Goal: Navigation & Orientation: Find specific page/section

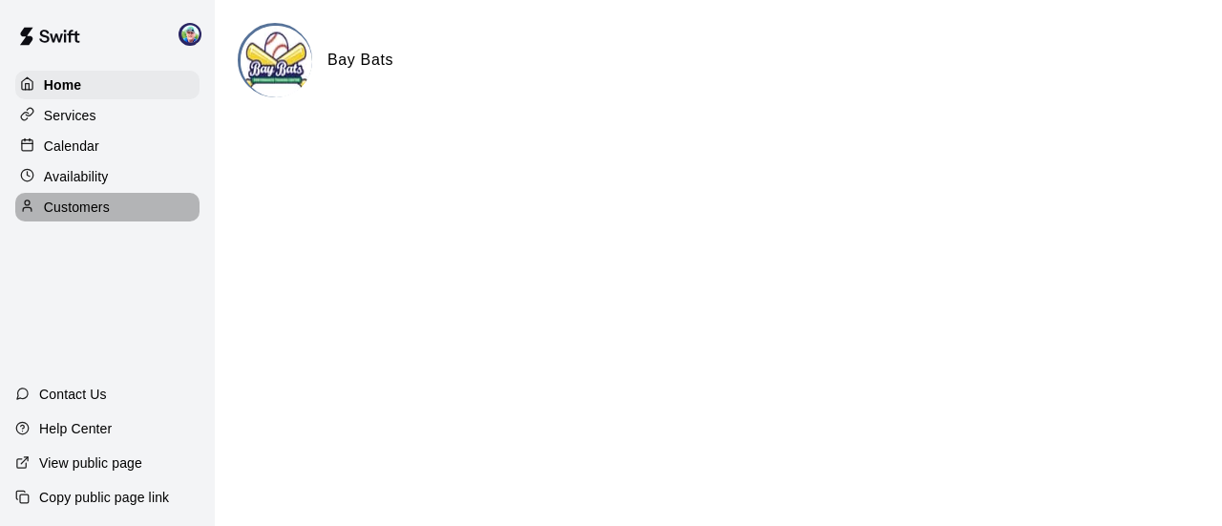
click at [68, 215] on p "Customers" at bounding box center [77, 207] width 66 height 19
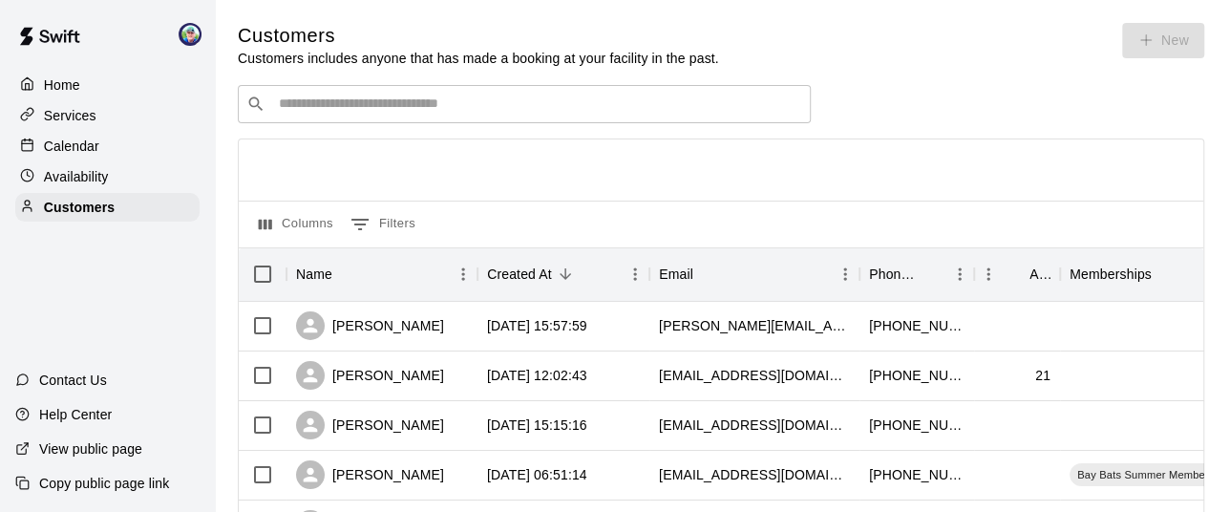
click at [402, 113] on input "Search customers by name or email" at bounding box center [537, 104] width 529 height 19
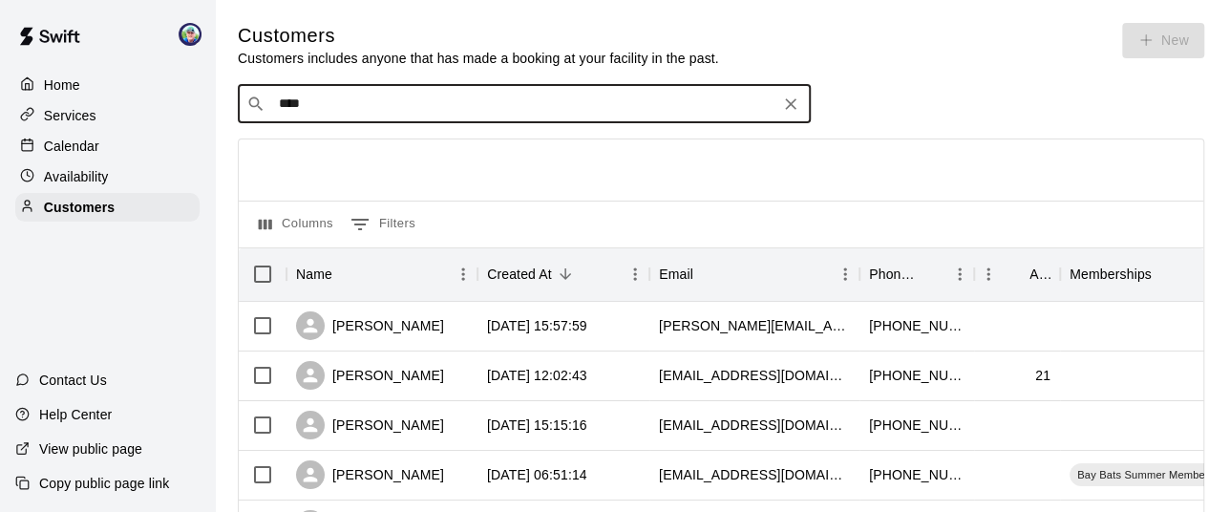
type input "*****"
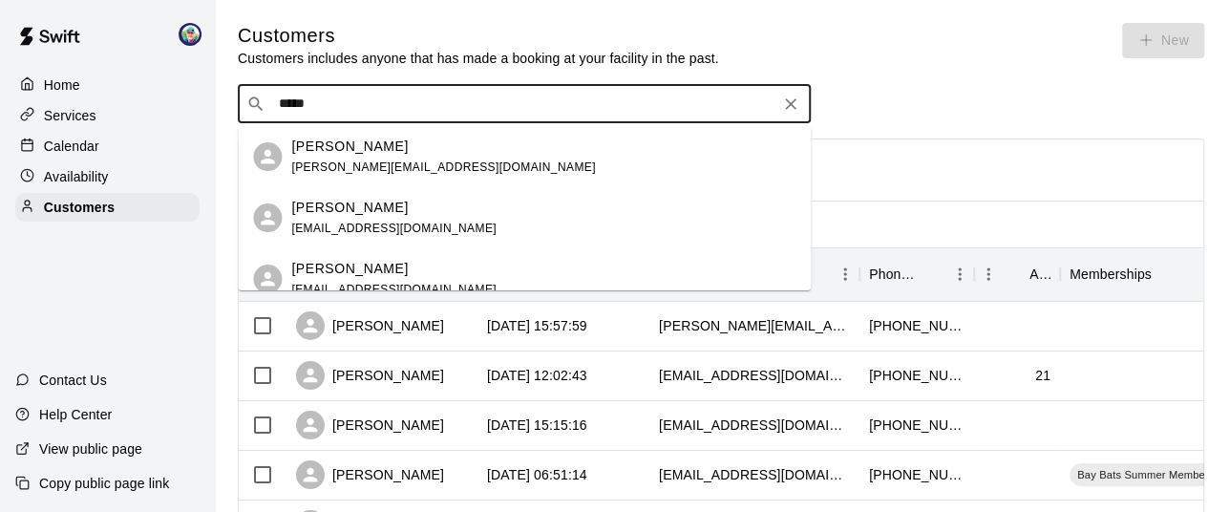
click at [358, 148] on p "[PERSON_NAME]" at bounding box center [349, 147] width 116 height 20
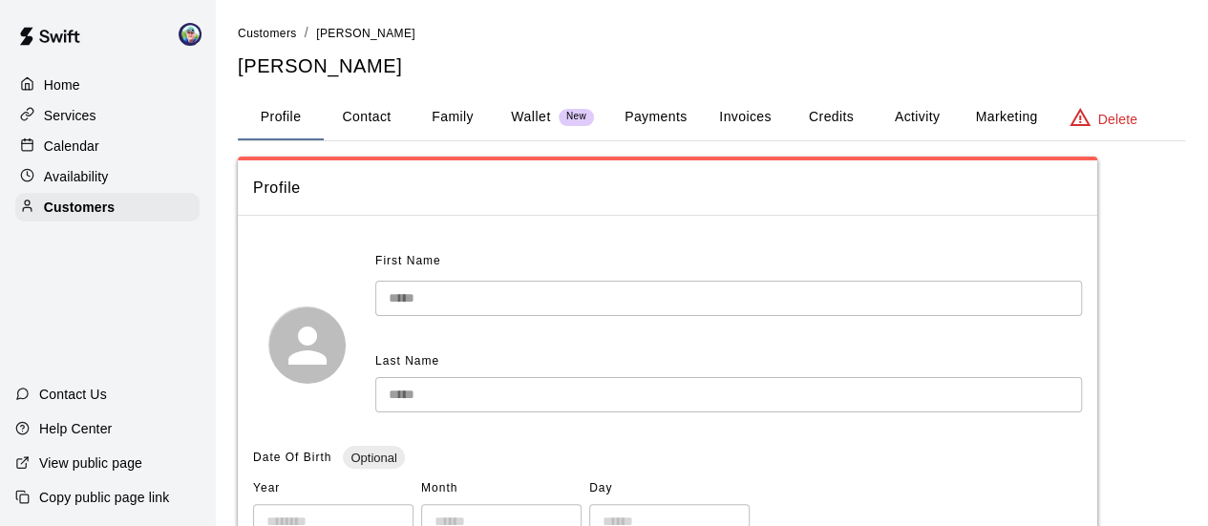
click at [918, 116] on button "Activity" at bounding box center [916, 118] width 86 height 46
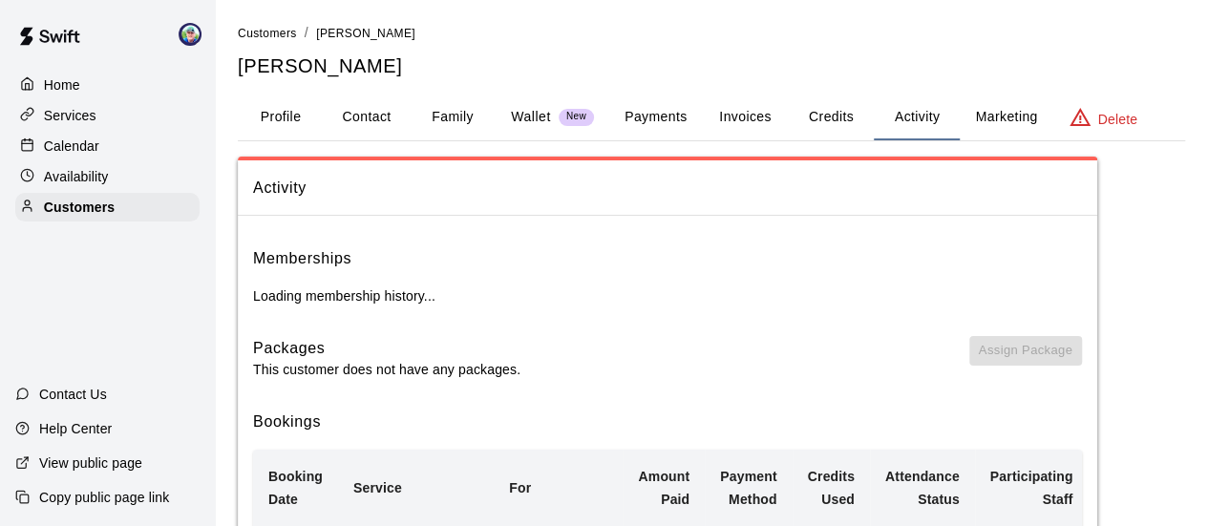
click at [346, 116] on button "Contact" at bounding box center [367, 118] width 86 height 46
select select "**"
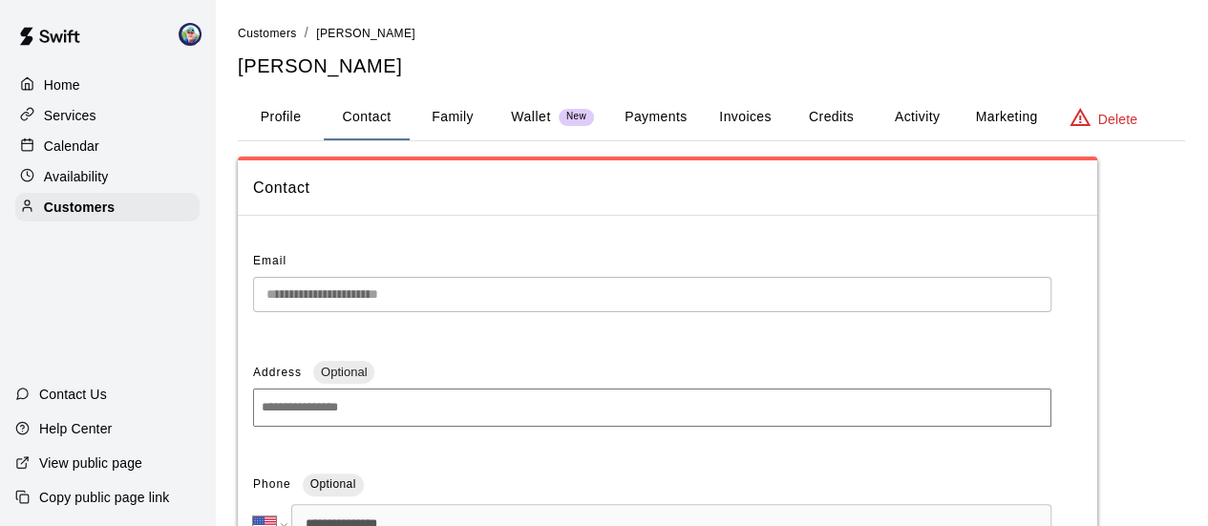
click at [281, 115] on button "Profile" at bounding box center [281, 118] width 86 height 46
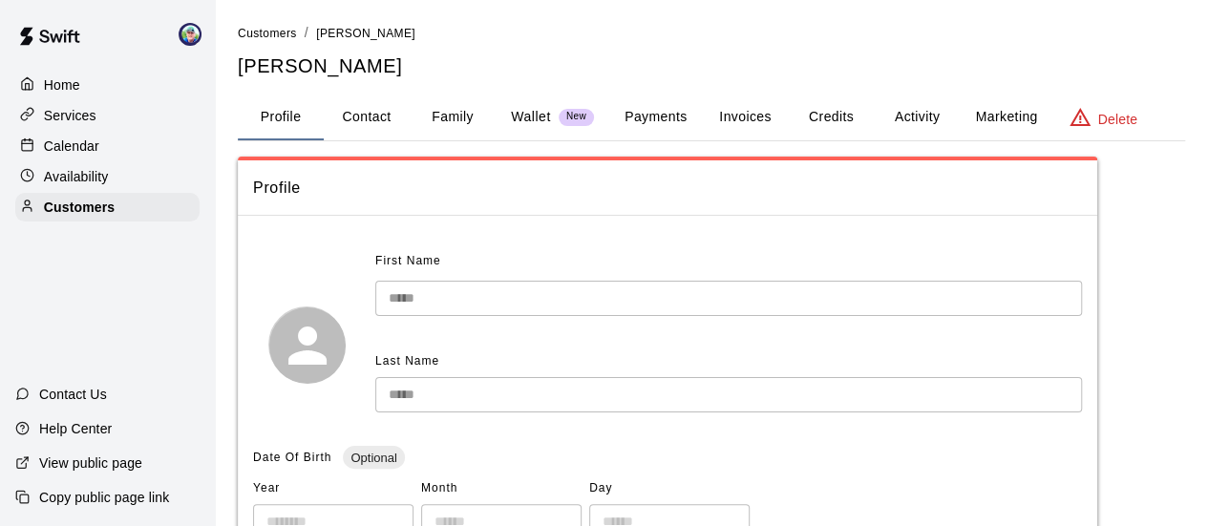
click at [351, 117] on button "Contact" at bounding box center [367, 118] width 86 height 46
select select "**"
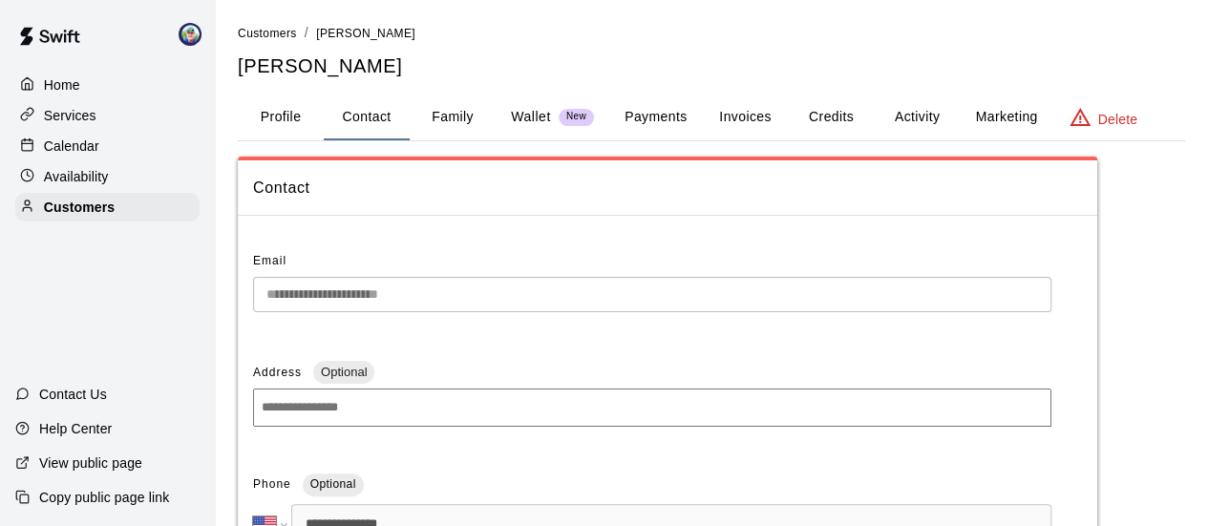
click at [437, 112] on button "Family" at bounding box center [453, 118] width 86 height 46
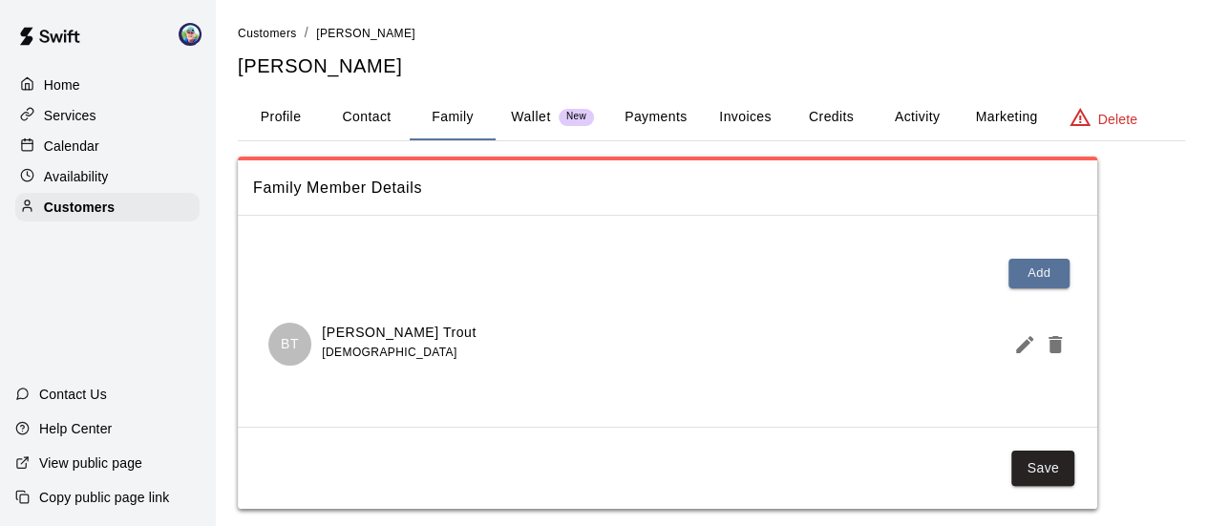
click at [278, 116] on button "Profile" at bounding box center [281, 118] width 86 height 46
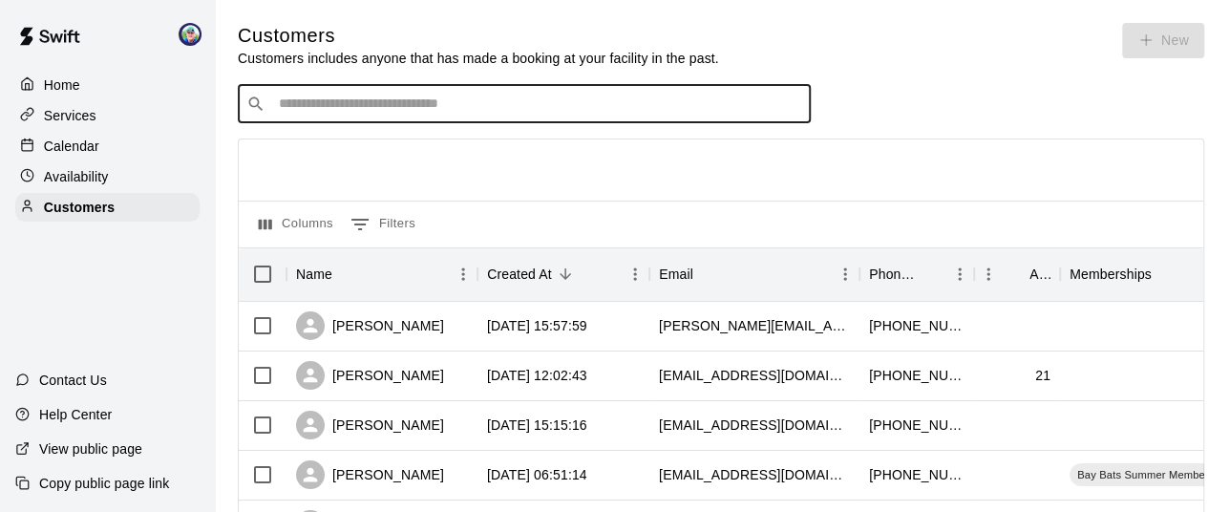
click at [460, 112] on input "Search customers by name or email" at bounding box center [537, 104] width 529 height 19
type input "******"
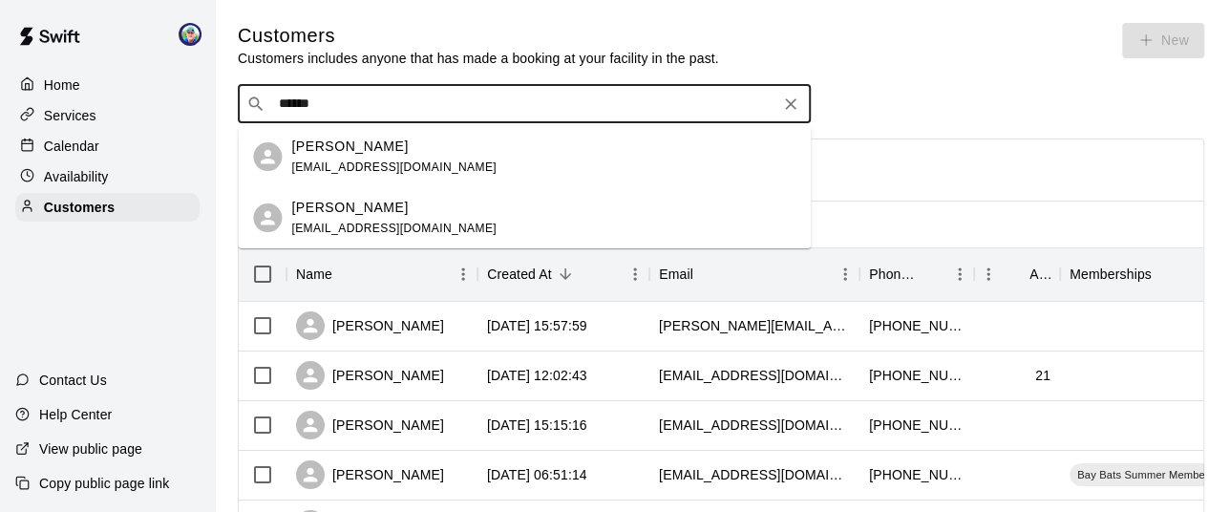
click at [364, 223] on span "[EMAIL_ADDRESS][DOMAIN_NAME]" at bounding box center [393, 227] width 205 height 13
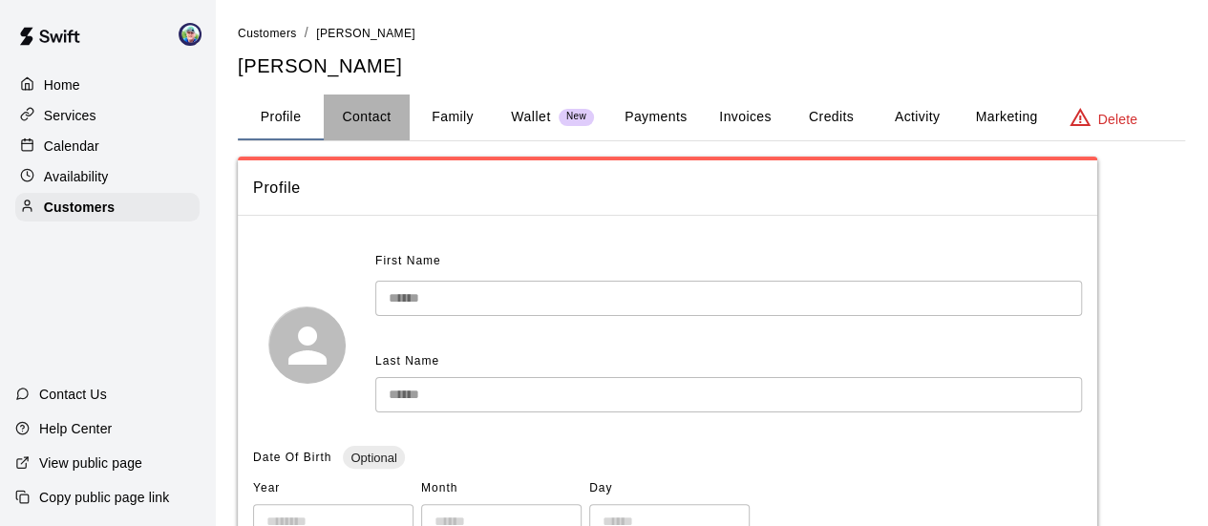
click at [378, 116] on button "Contact" at bounding box center [367, 118] width 86 height 46
select select "**"
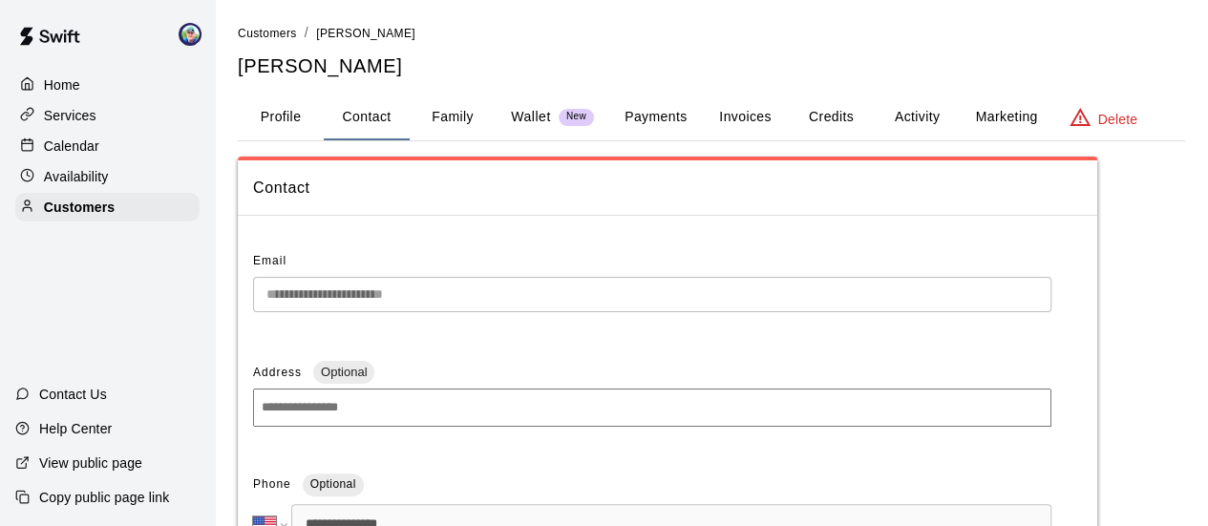
click at [449, 117] on button "Family" at bounding box center [453, 118] width 86 height 46
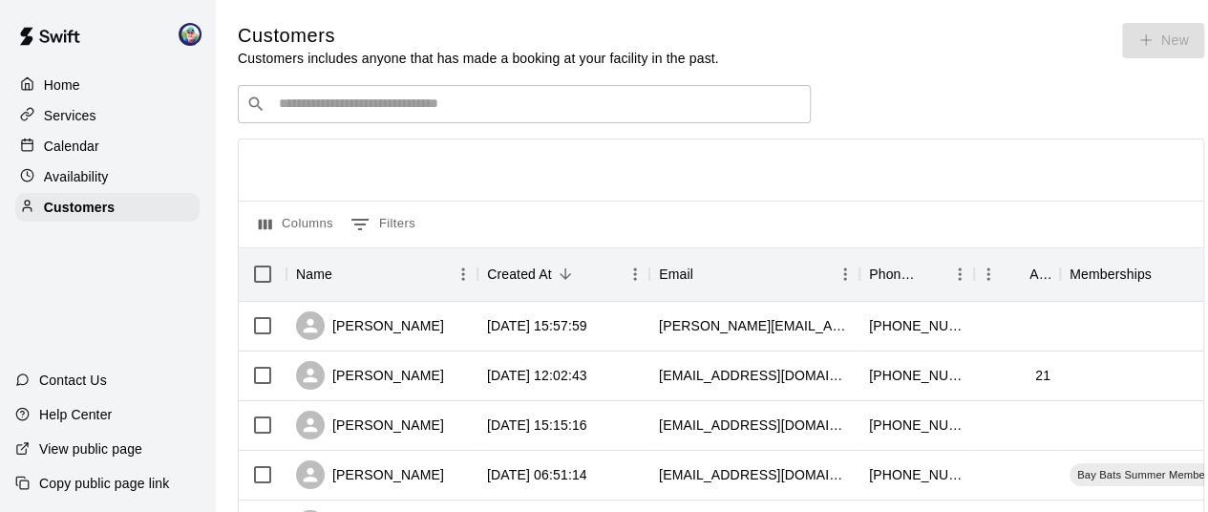
click at [374, 114] on input "Search customers by name or email" at bounding box center [537, 104] width 529 height 19
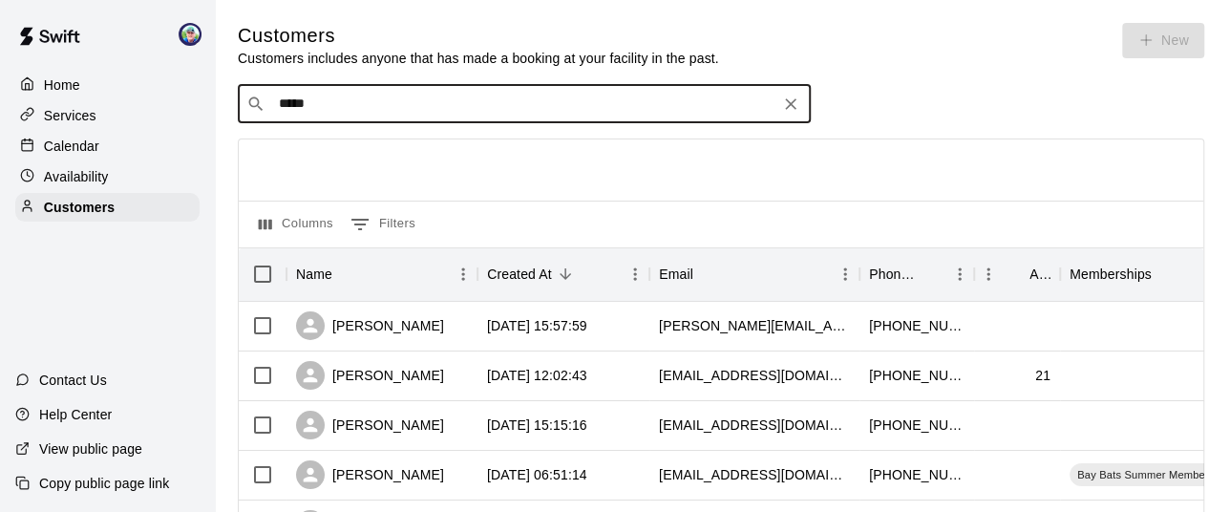
type input "******"
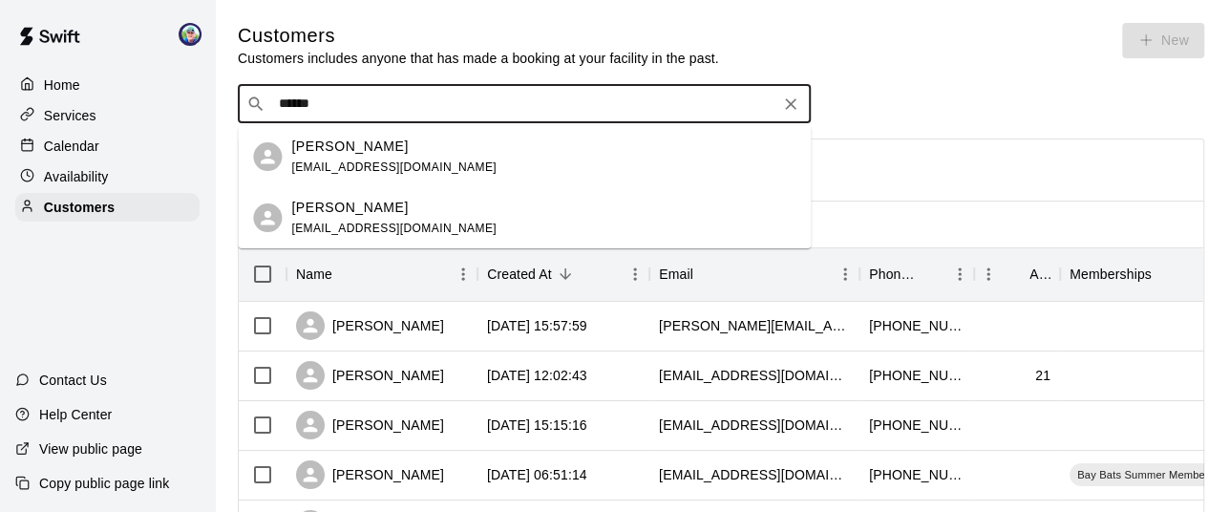
click at [351, 155] on p "[PERSON_NAME]" at bounding box center [349, 147] width 116 height 20
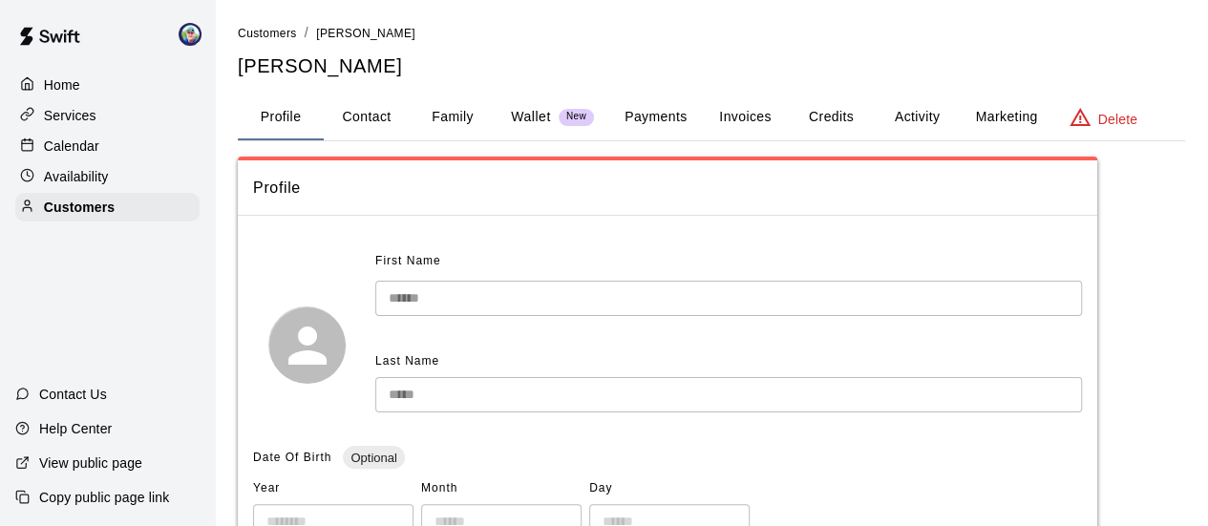
click at [365, 111] on button "Contact" at bounding box center [367, 118] width 86 height 46
select select "**"
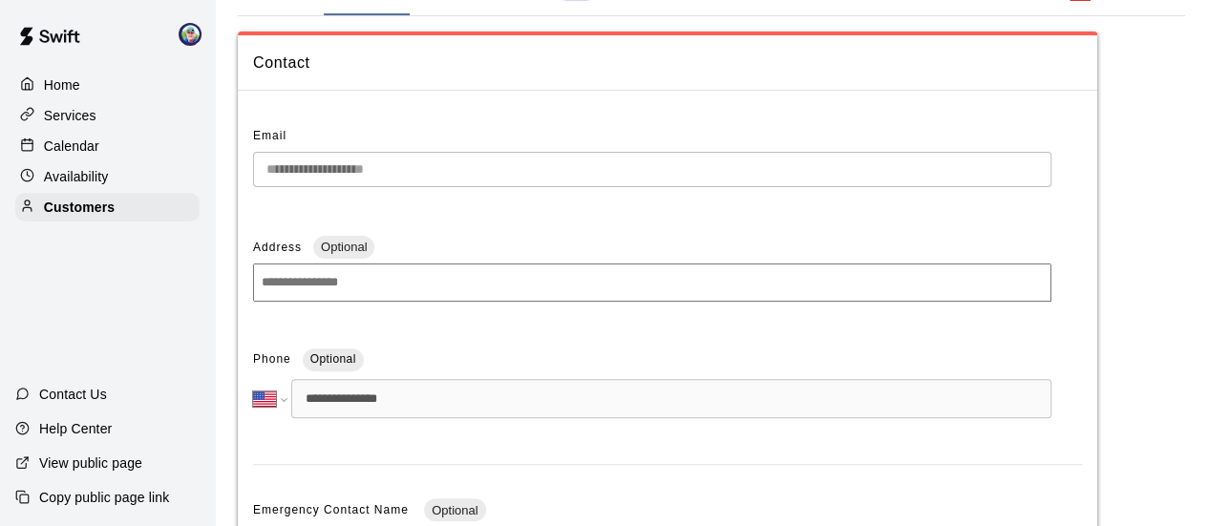
scroll to position [95, 0]
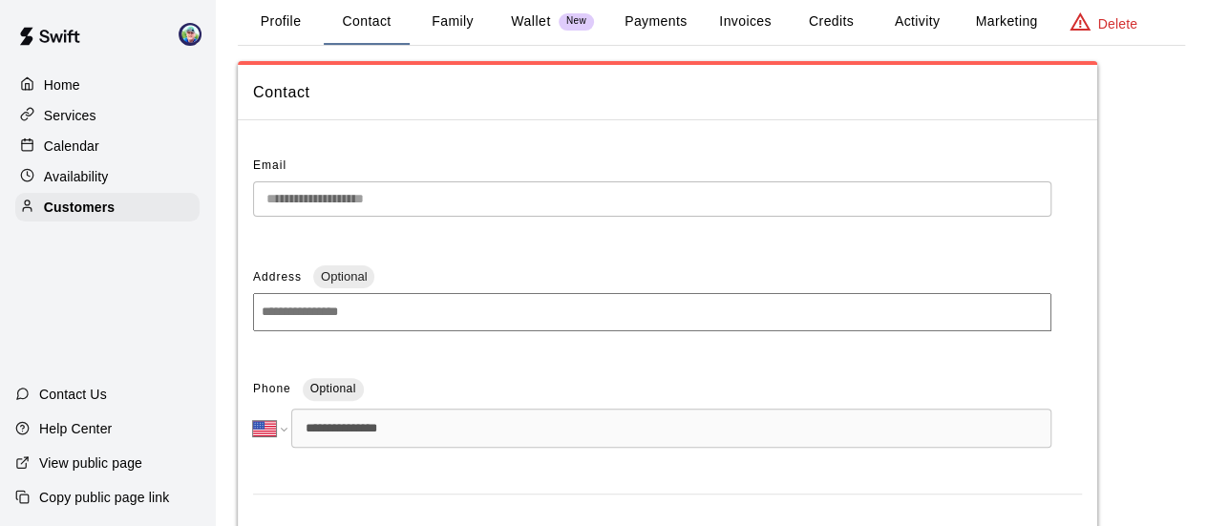
click at [445, 20] on button "Family" at bounding box center [453, 22] width 86 height 46
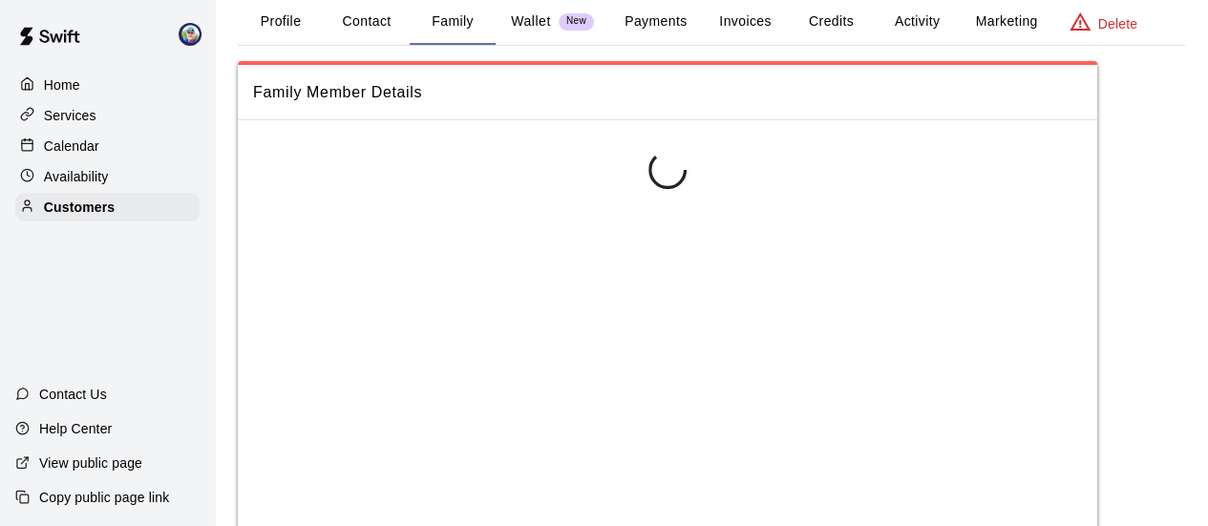
scroll to position [19, 0]
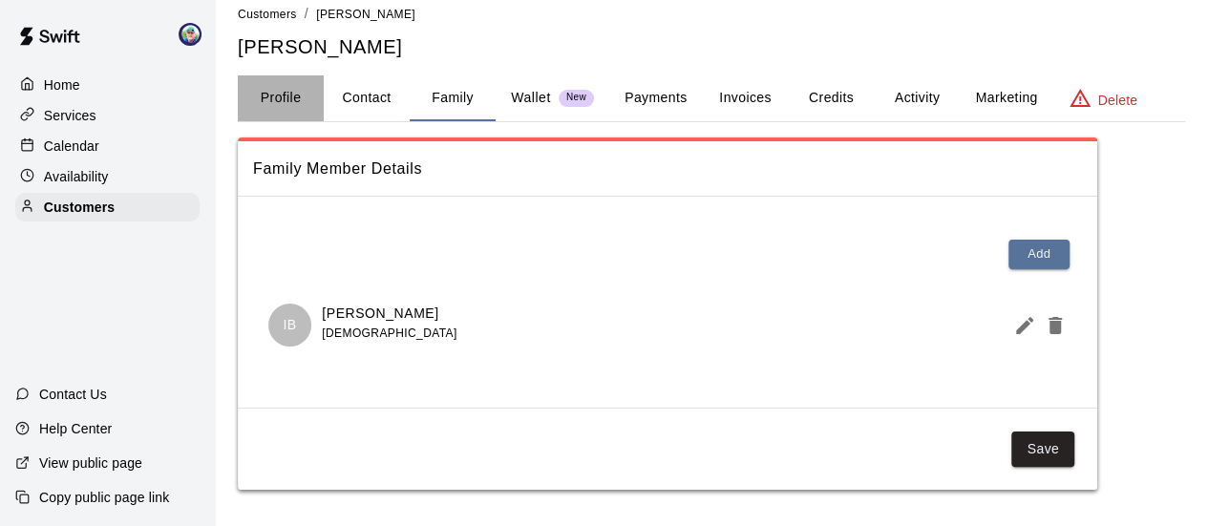
click at [269, 92] on button "Profile" at bounding box center [281, 98] width 86 height 46
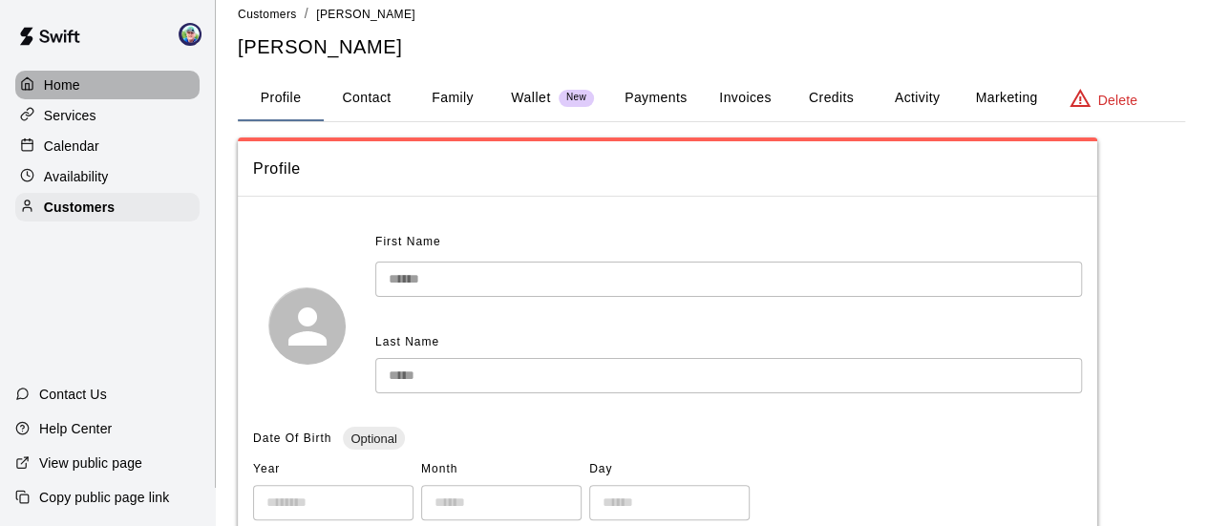
click at [44, 82] on p "Home" at bounding box center [62, 84] width 36 height 19
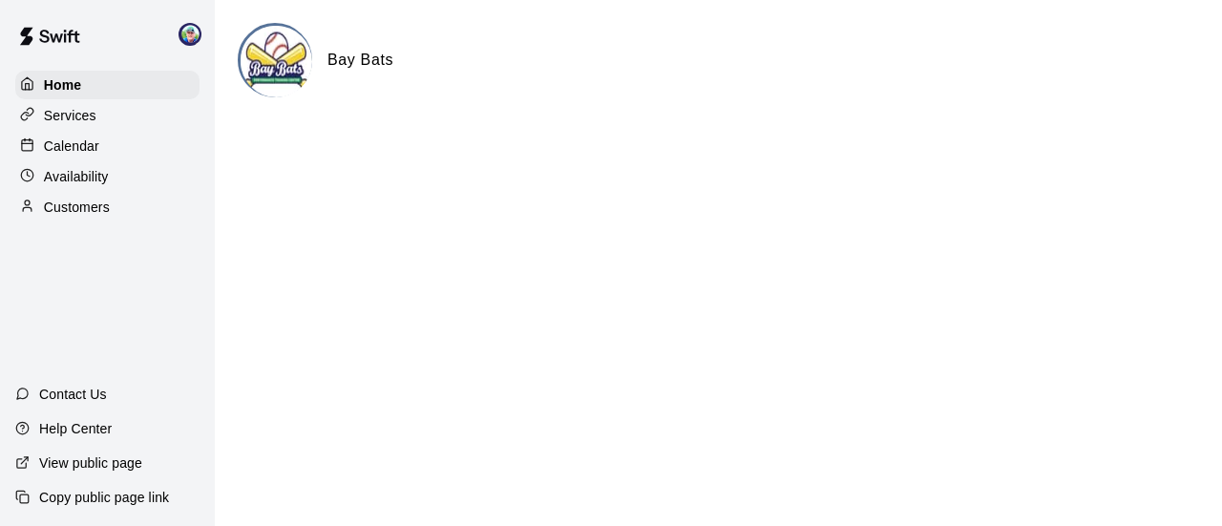
click at [90, 149] on p "Calendar" at bounding box center [71, 146] width 55 height 19
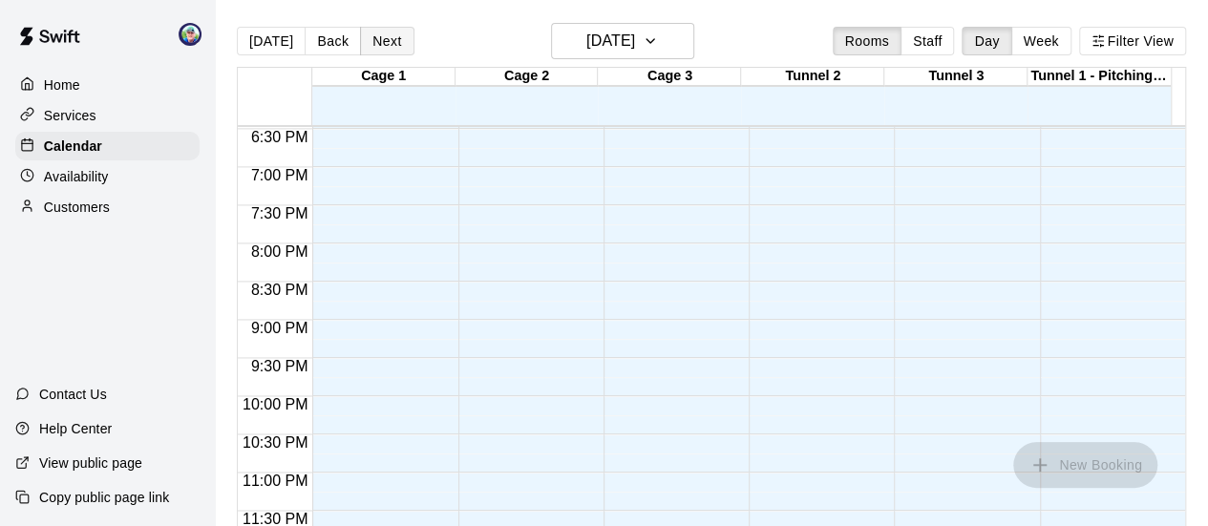
click at [374, 40] on button "Next" at bounding box center [386, 41] width 53 height 29
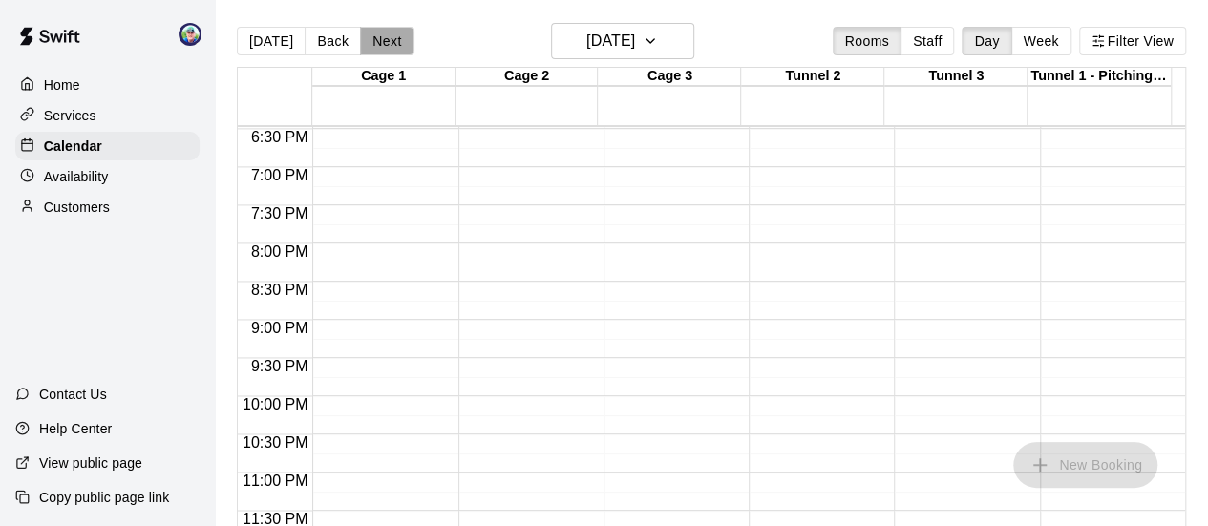
click at [374, 40] on button "Next" at bounding box center [386, 41] width 53 height 29
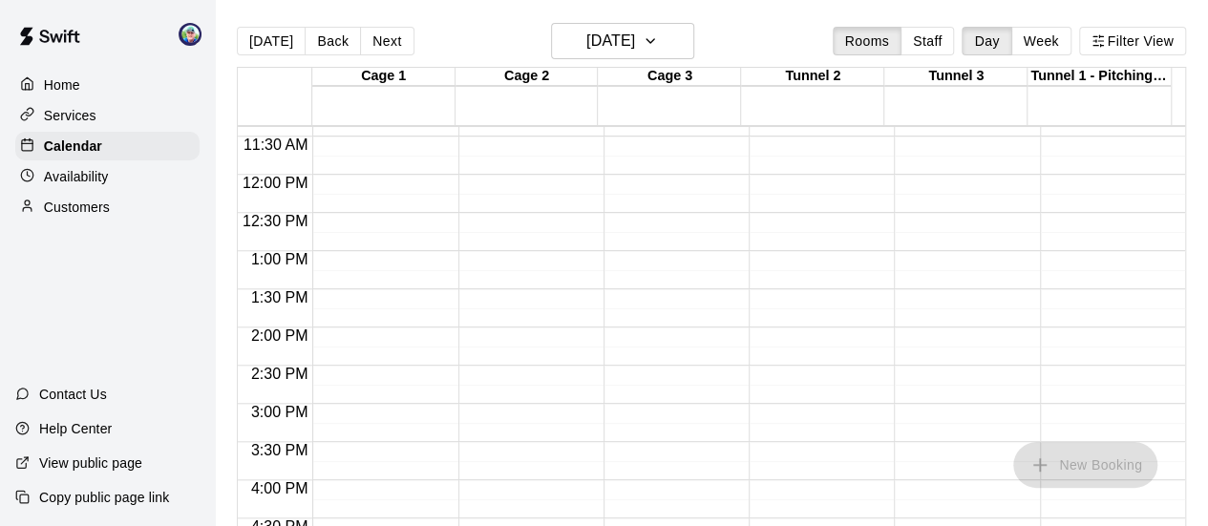
scroll to position [838, 0]
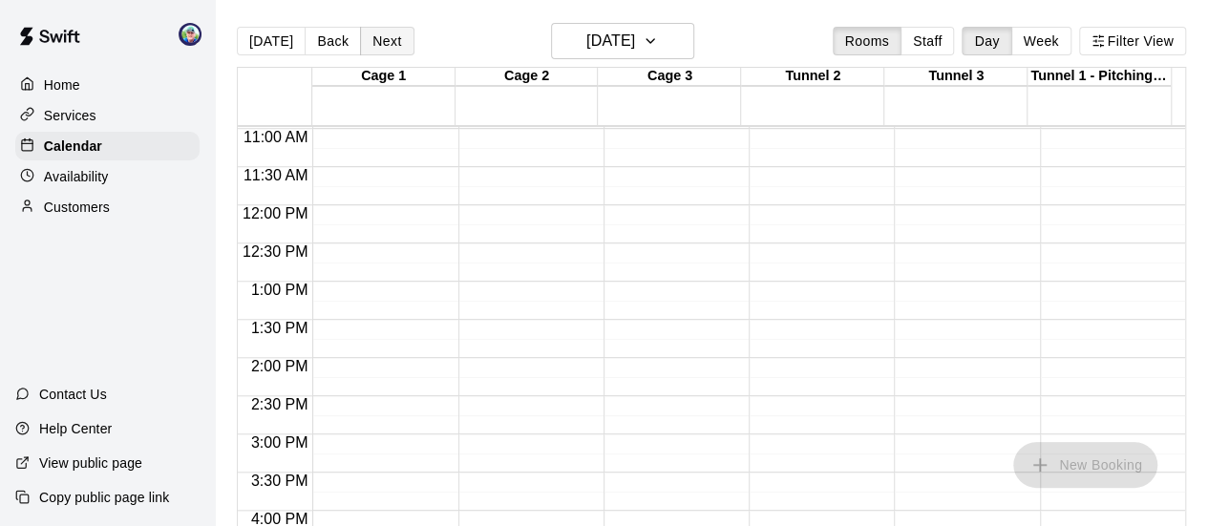
click at [392, 41] on button "Next" at bounding box center [386, 41] width 53 height 29
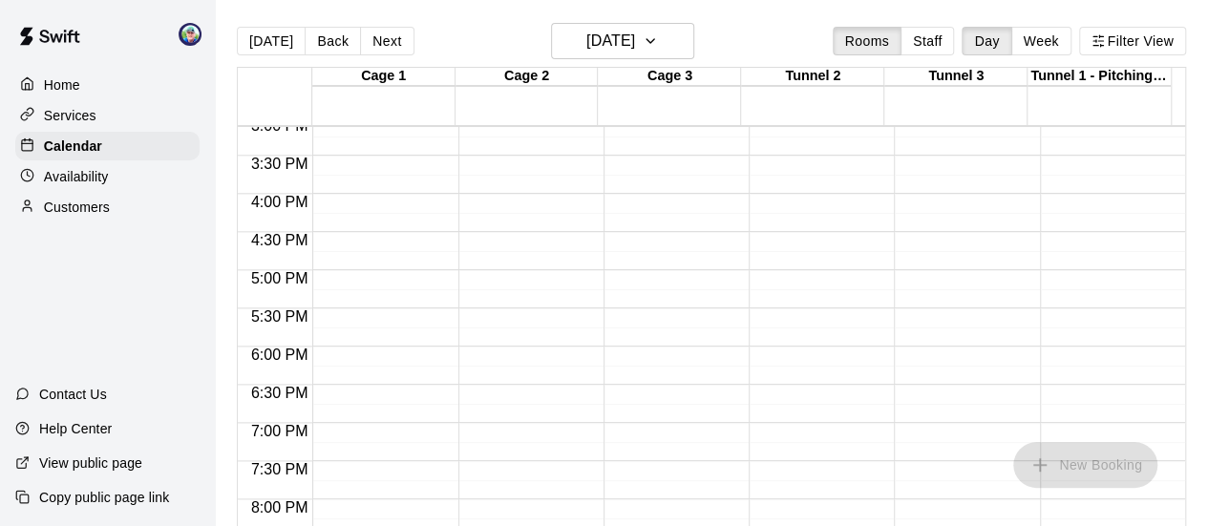
scroll to position [1125, 0]
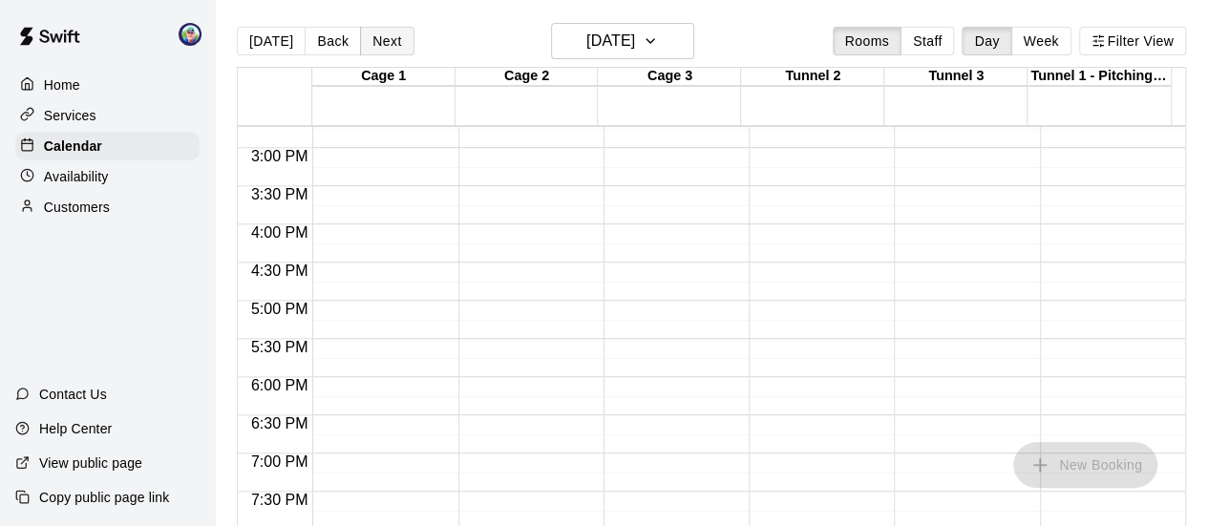
click at [384, 50] on button "Next" at bounding box center [386, 41] width 53 height 29
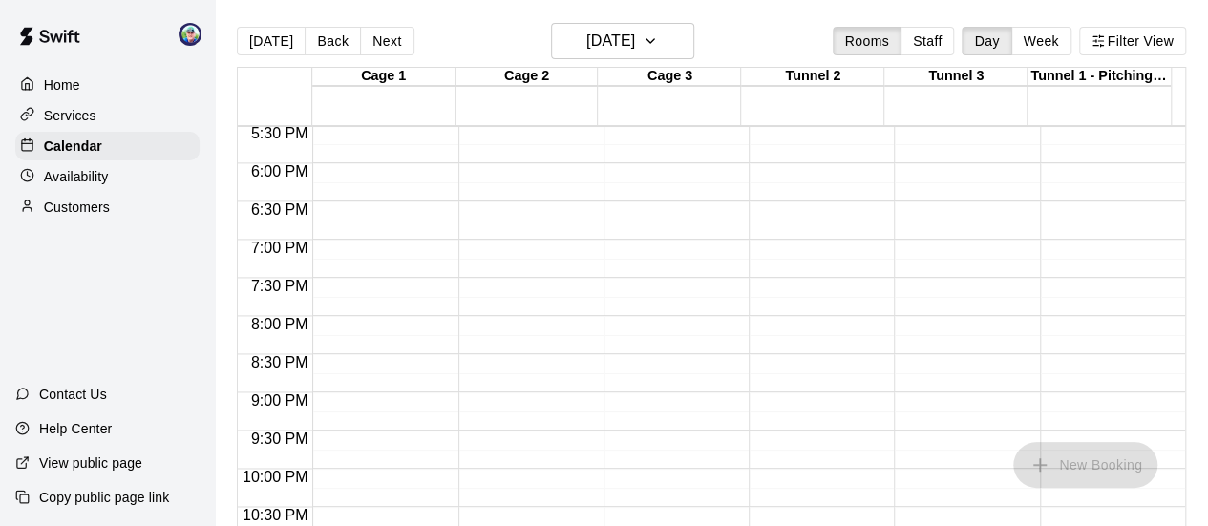
scroll to position [1411, 0]
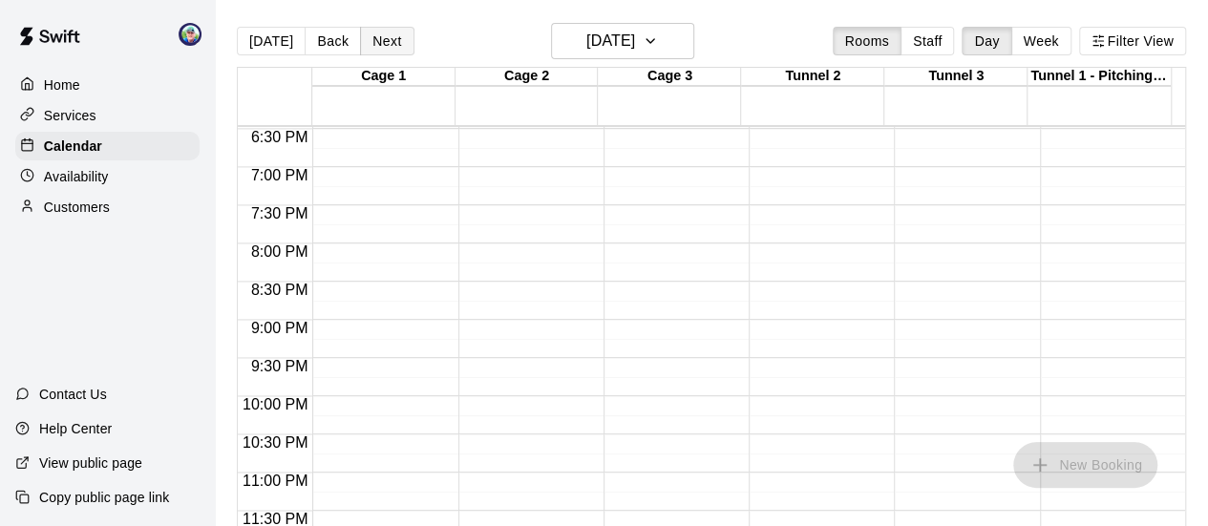
click at [387, 40] on button "Next" at bounding box center [386, 41] width 53 height 29
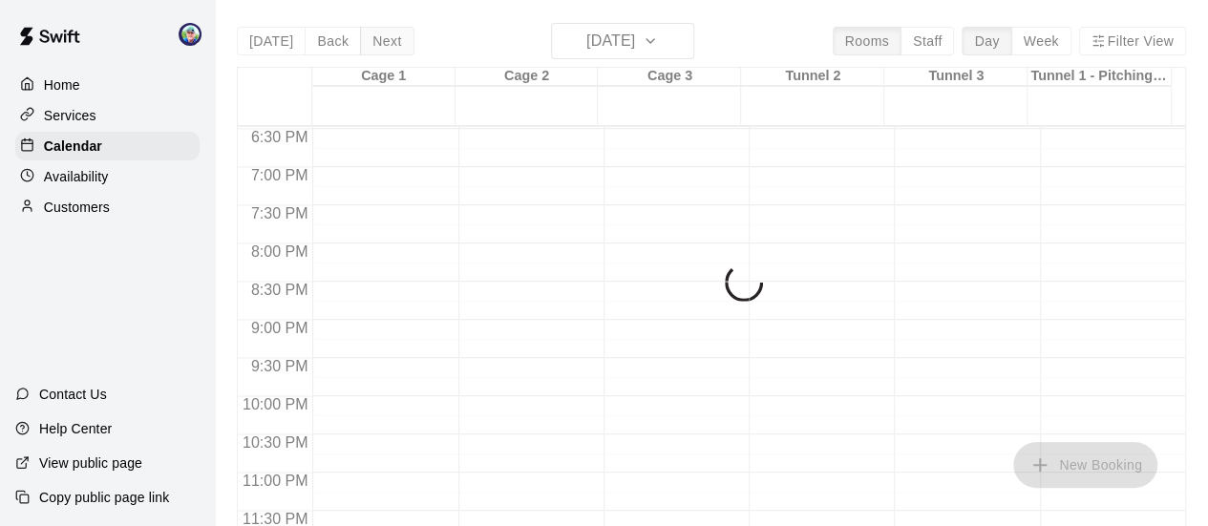
click at [387, 40] on button "Next" at bounding box center [386, 41] width 53 height 29
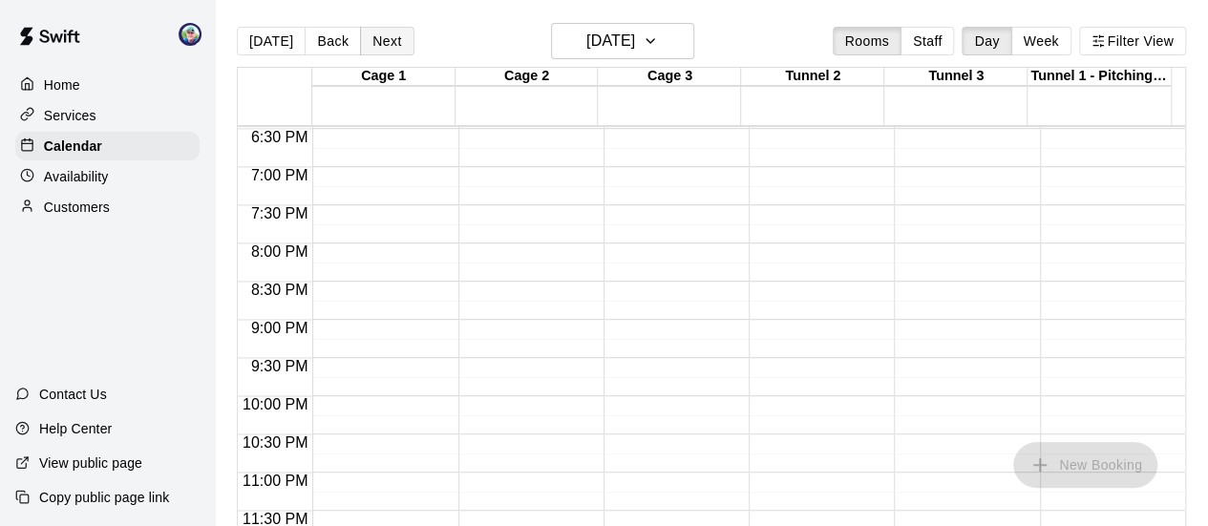
click at [387, 40] on button "Next" at bounding box center [386, 41] width 53 height 29
click at [389, 40] on button "Next" at bounding box center [386, 41] width 53 height 29
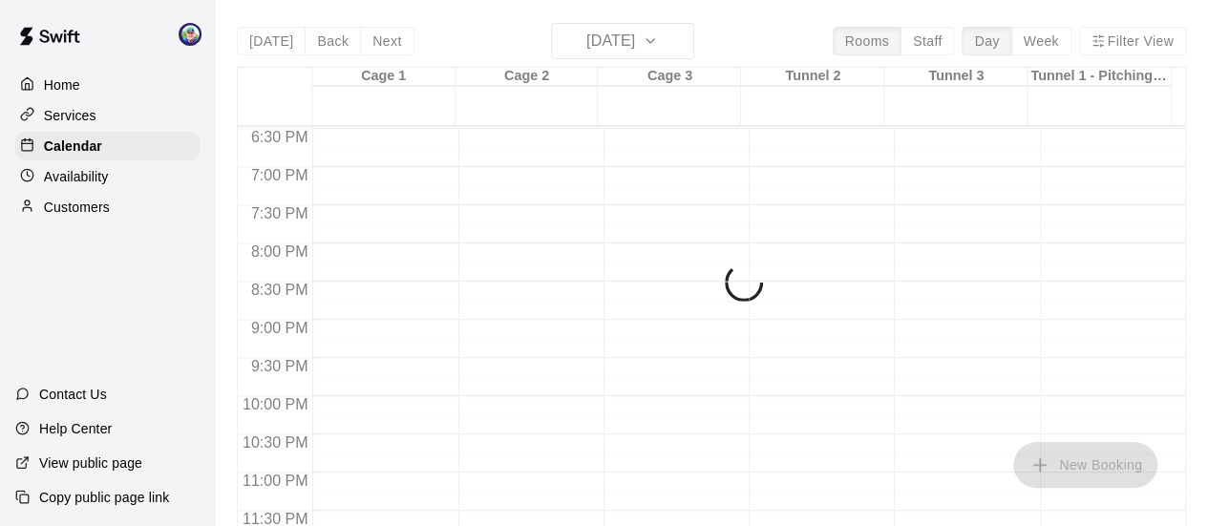
click at [389, 40] on button "Next" at bounding box center [386, 41] width 53 height 29
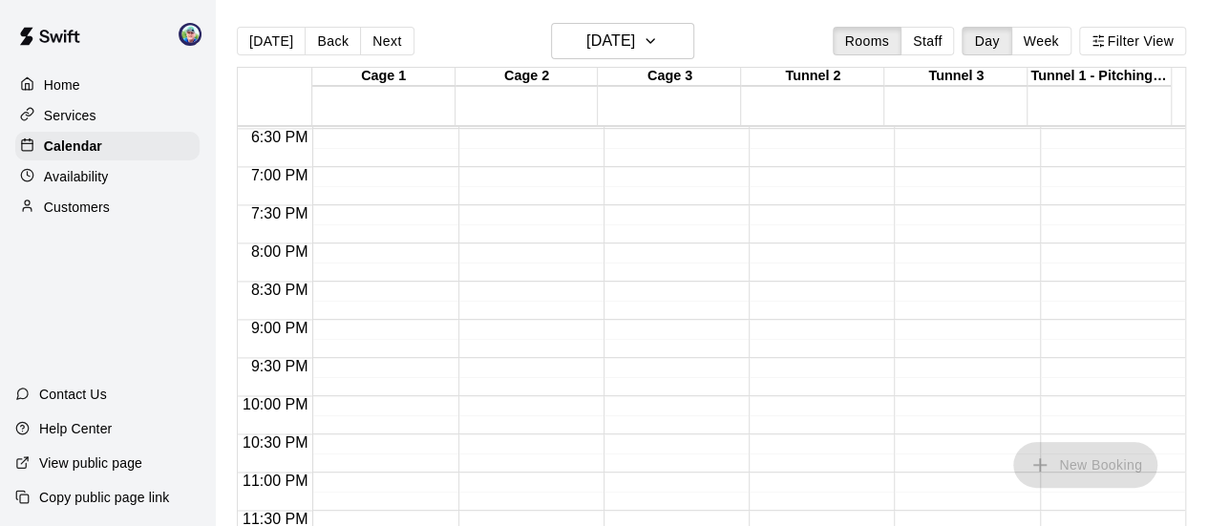
click at [389, 40] on button "Next" at bounding box center [386, 41] width 53 height 29
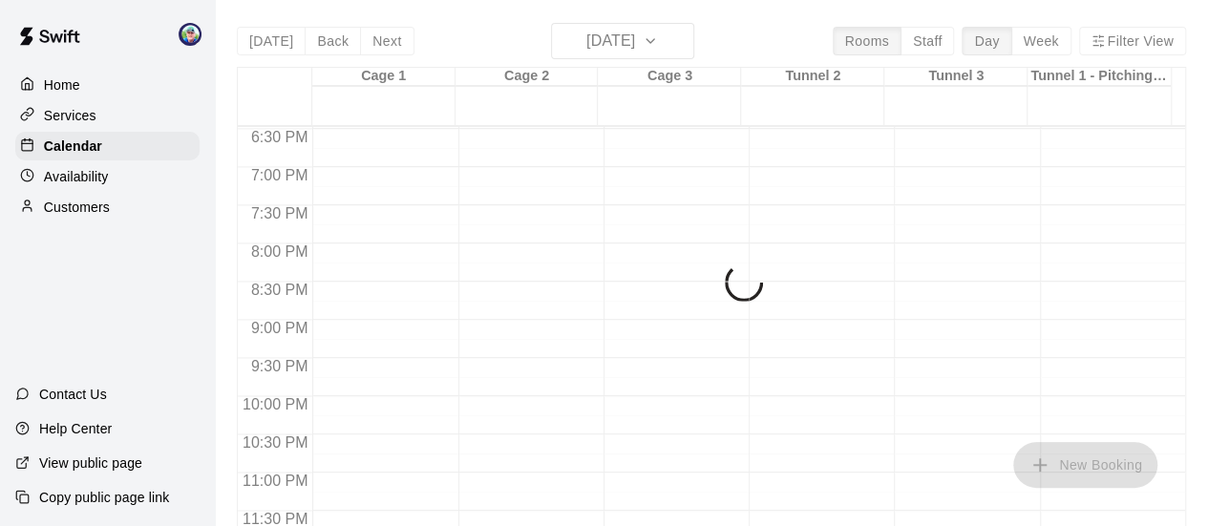
click at [389, 40] on div "[DATE] Back [DATE][DATE] Rooms Staff Day Week Filter View Cage 1 30 Sat Cage 2 …" at bounding box center [711, 286] width 949 height 526
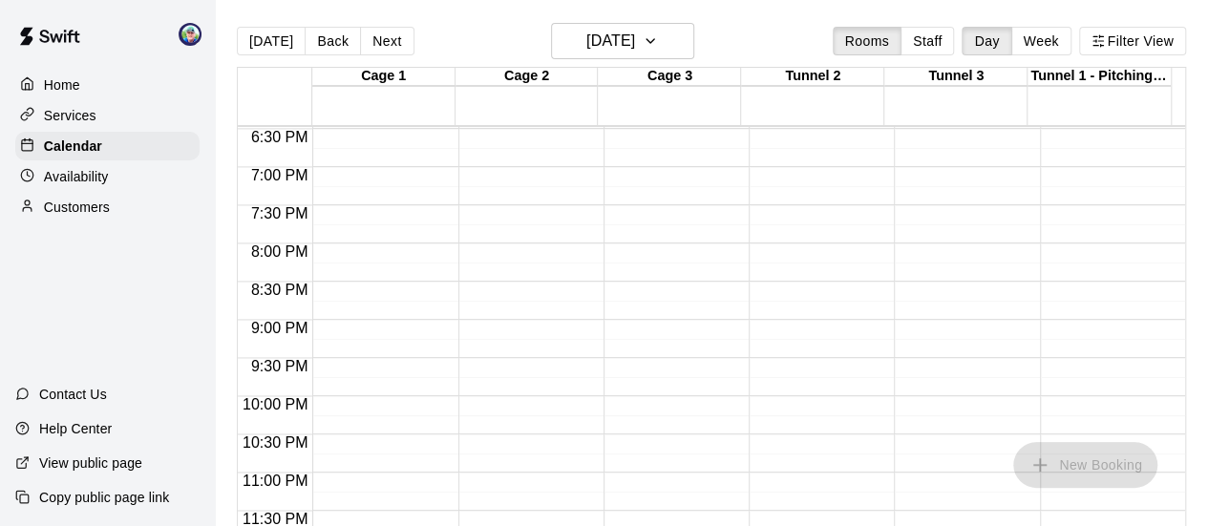
click at [389, 40] on button "Next" at bounding box center [386, 41] width 53 height 29
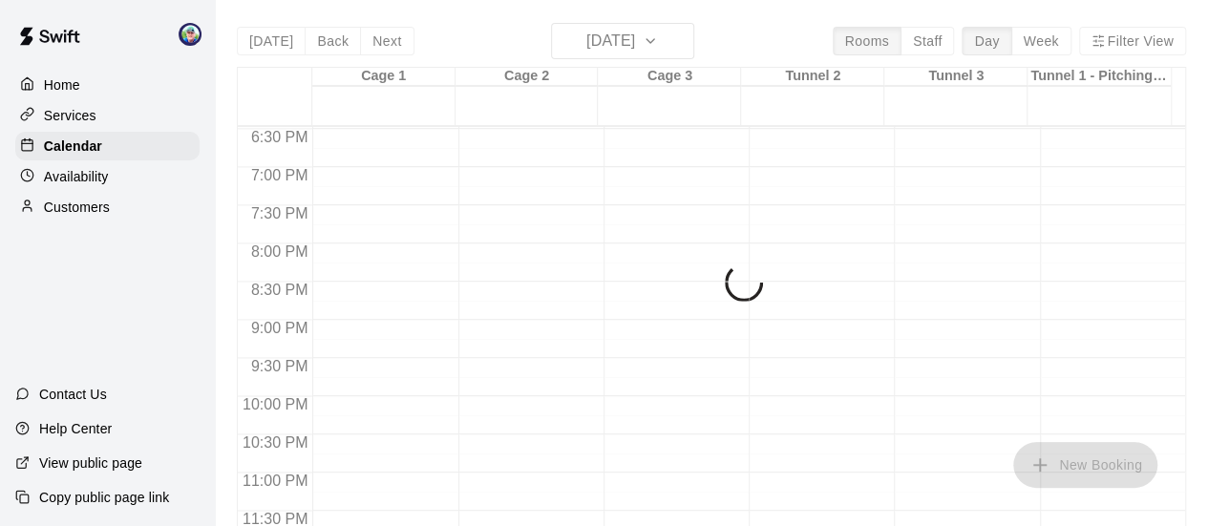
click at [389, 40] on div "[DATE] Back [DATE][DATE] Rooms Staff Day Week Filter View Cage 1 01 Mon Cage 2 …" at bounding box center [711, 286] width 949 height 526
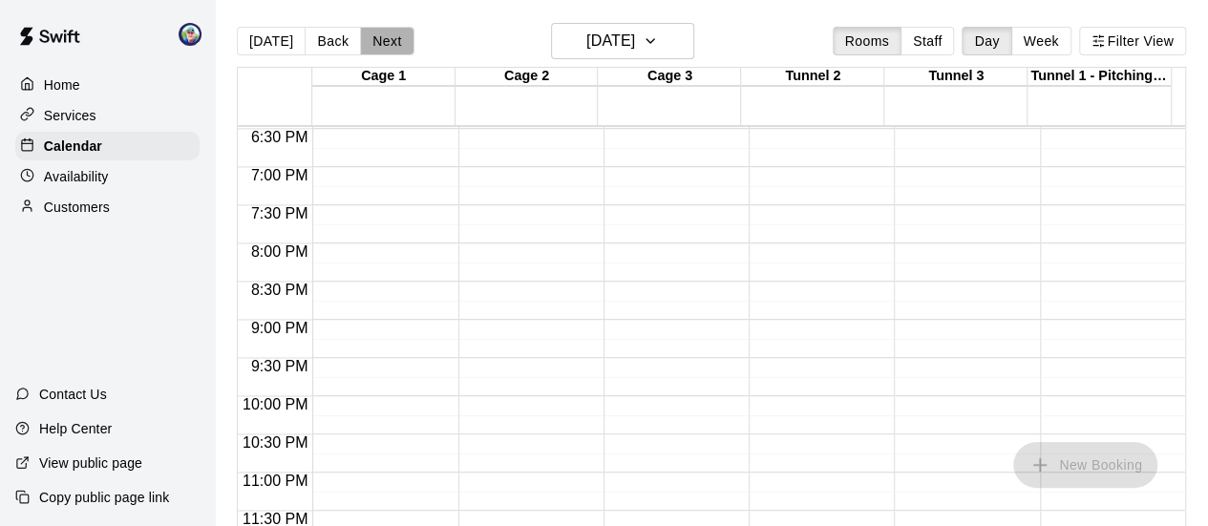
click at [389, 40] on button "Next" at bounding box center [386, 41] width 53 height 29
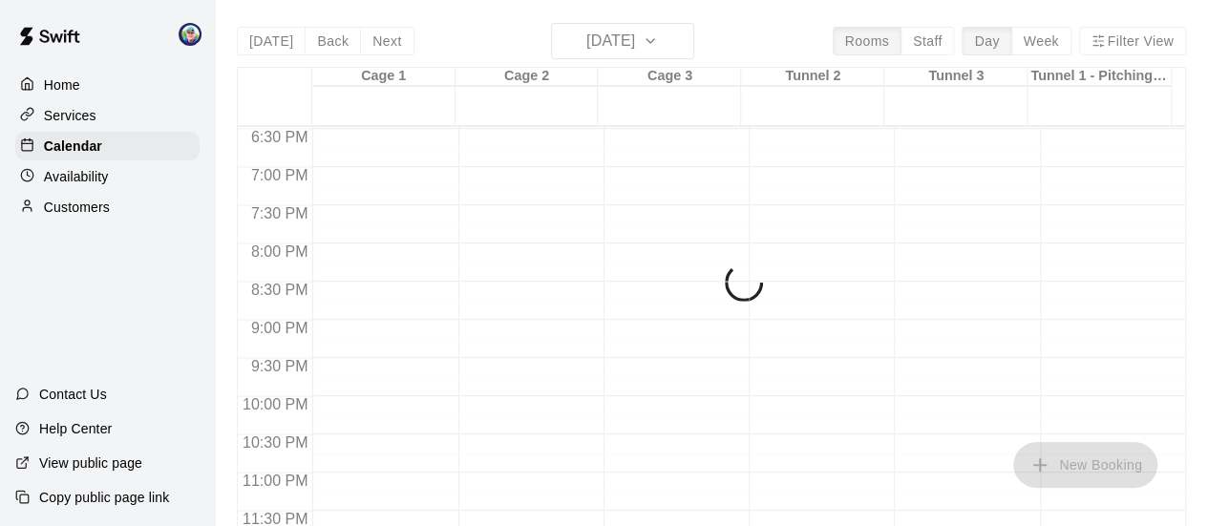
click at [389, 40] on button "Next" at bounding box center [386, 41] width 53 height 29
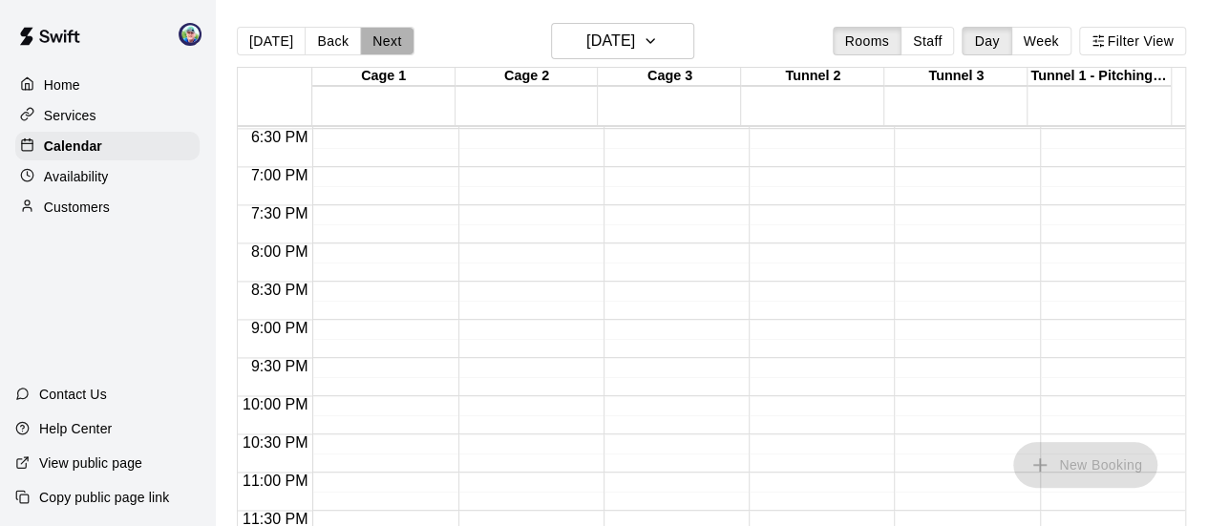
click at [389, 40] on button "Next" at bounding box center [386, 41] width 53 height 29
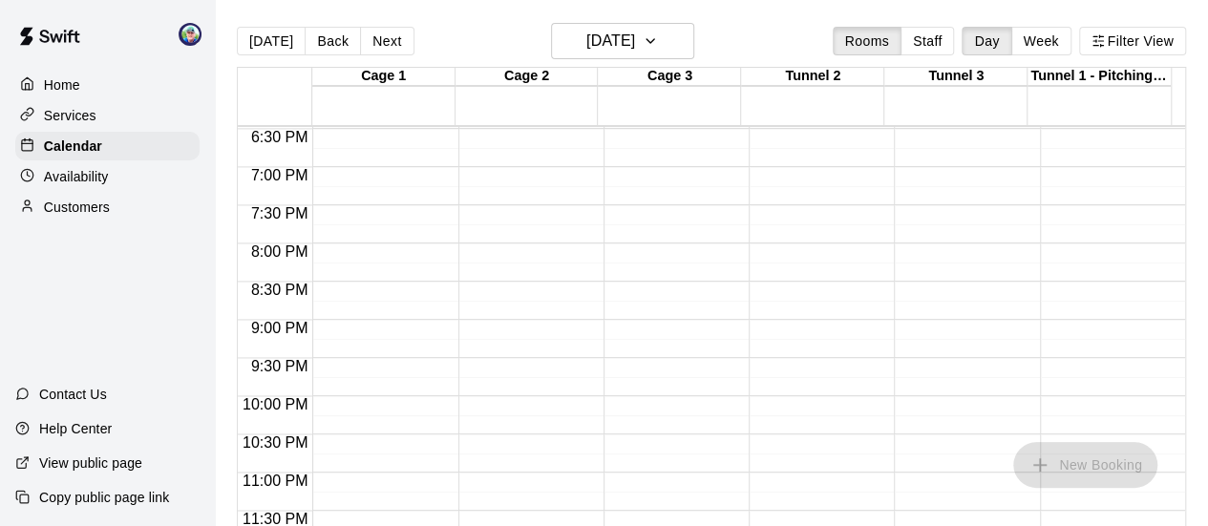
click at [58, 110] on p "Services" at bounding box center [70, 115] width 53 height 19
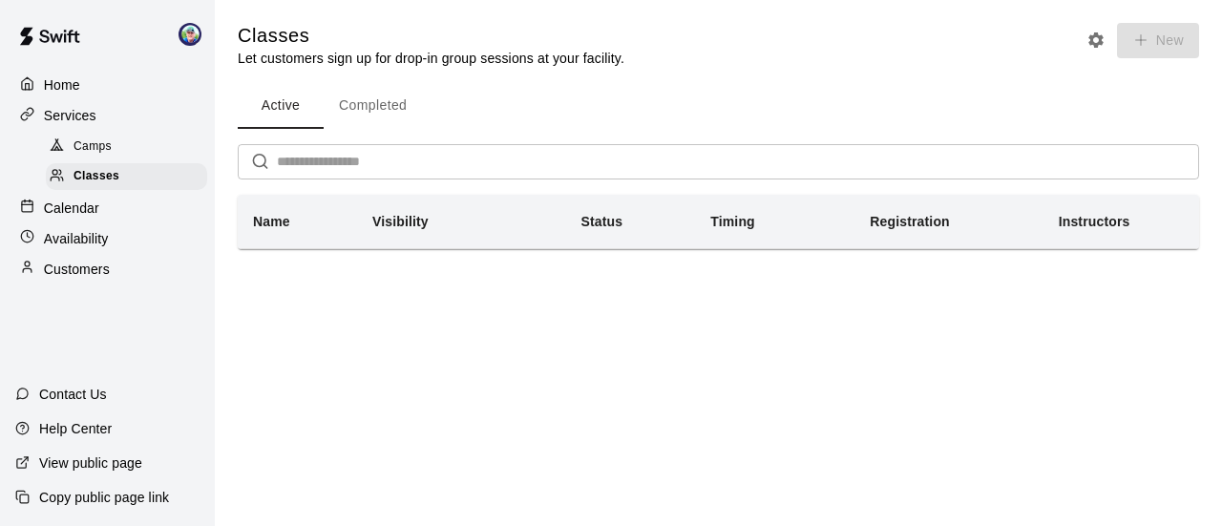
click at [88, 144] on span "Camps" at bounding box center [93, 146] width 38 height 19
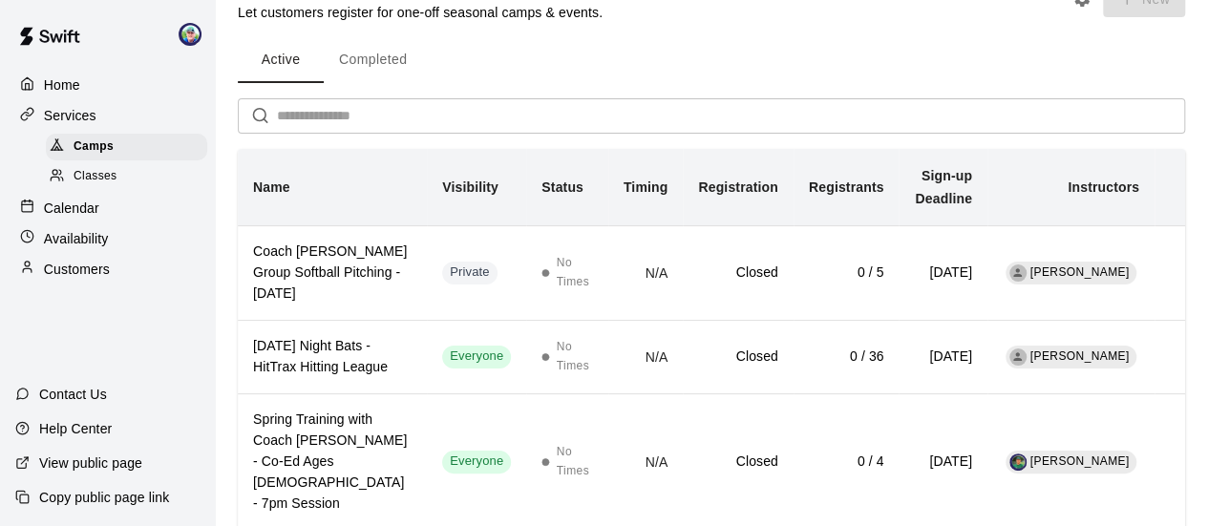
scroll to position [4, 0]
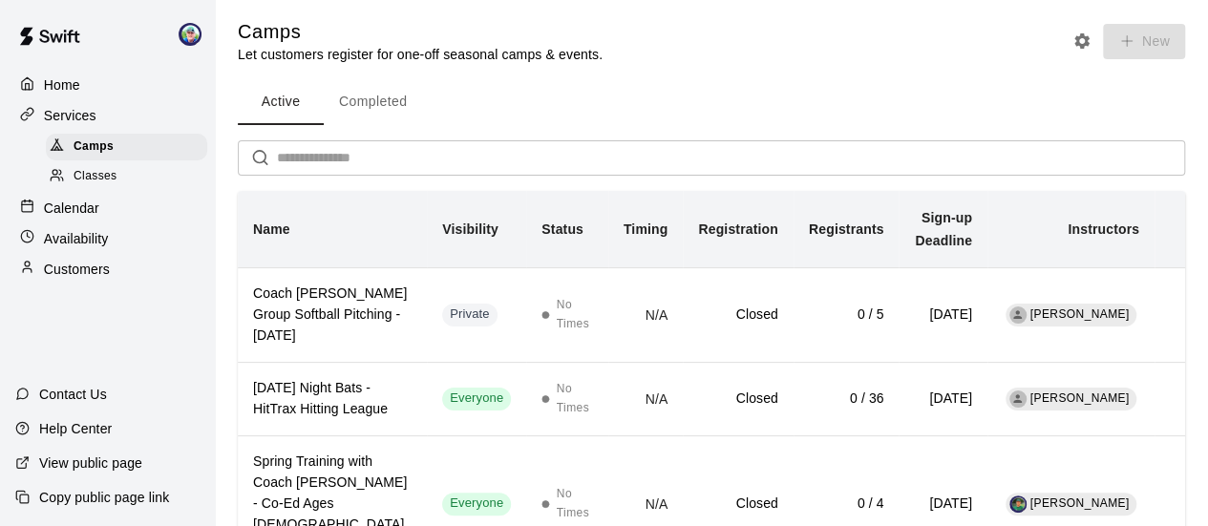
click at [381, 102] on button "Completed" at bounding box center [373, 102] width 98 height 46
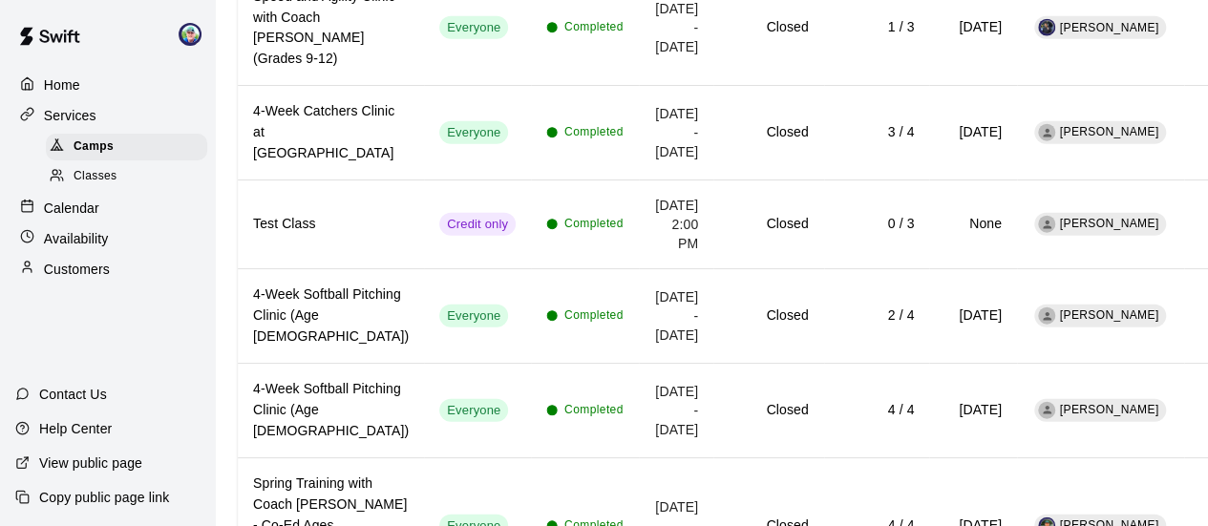
scroll to position [2295, 0]
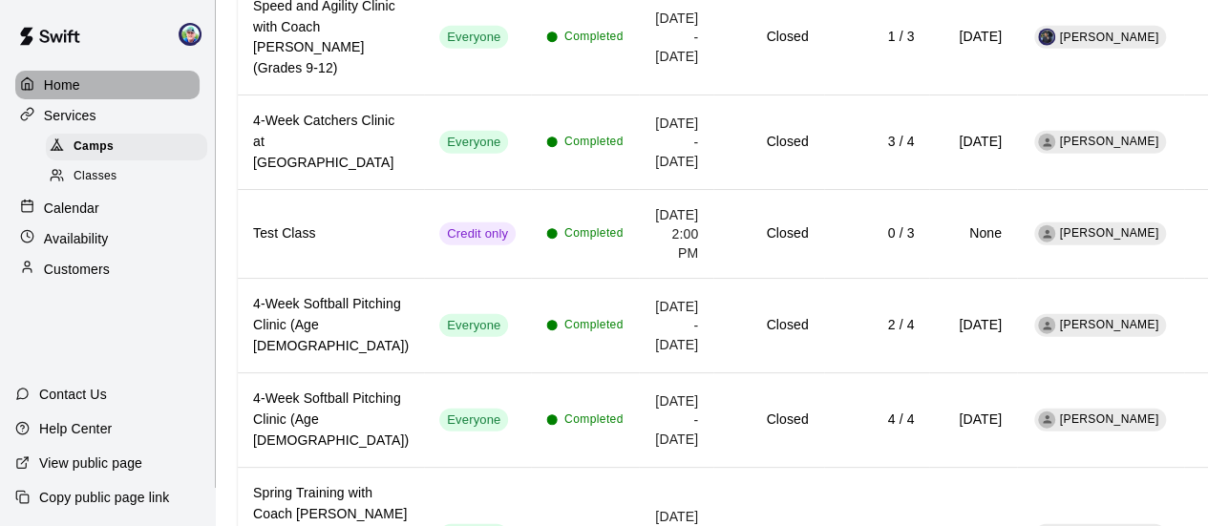
click at [67, 78] on p "Home" at bounding box center [62, 84] width 36 height 19
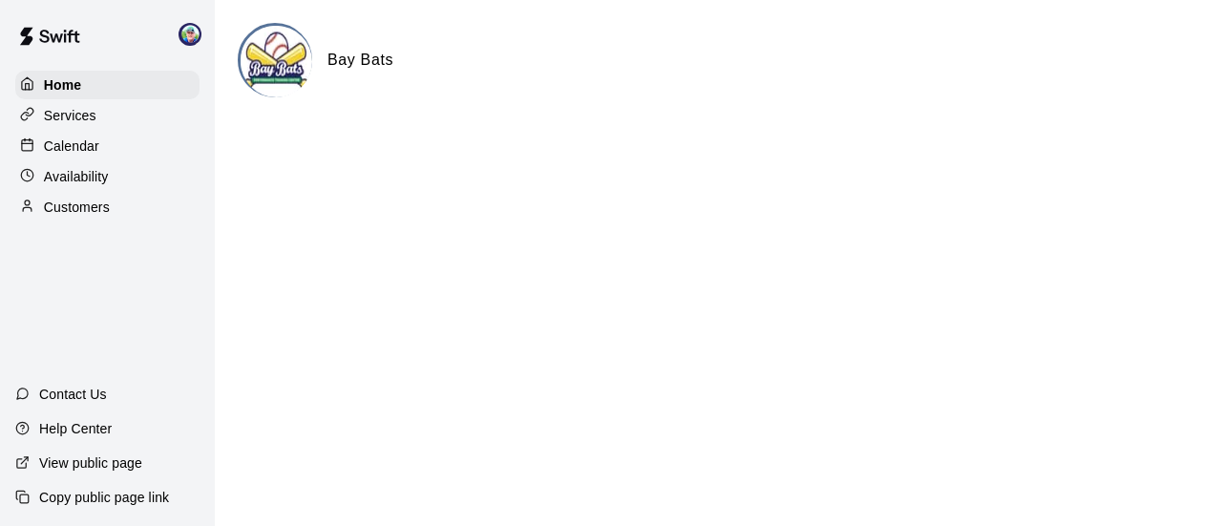
click at [74, 154] on p "Calendar" at bounding box center [71, 146] width 55 height 19
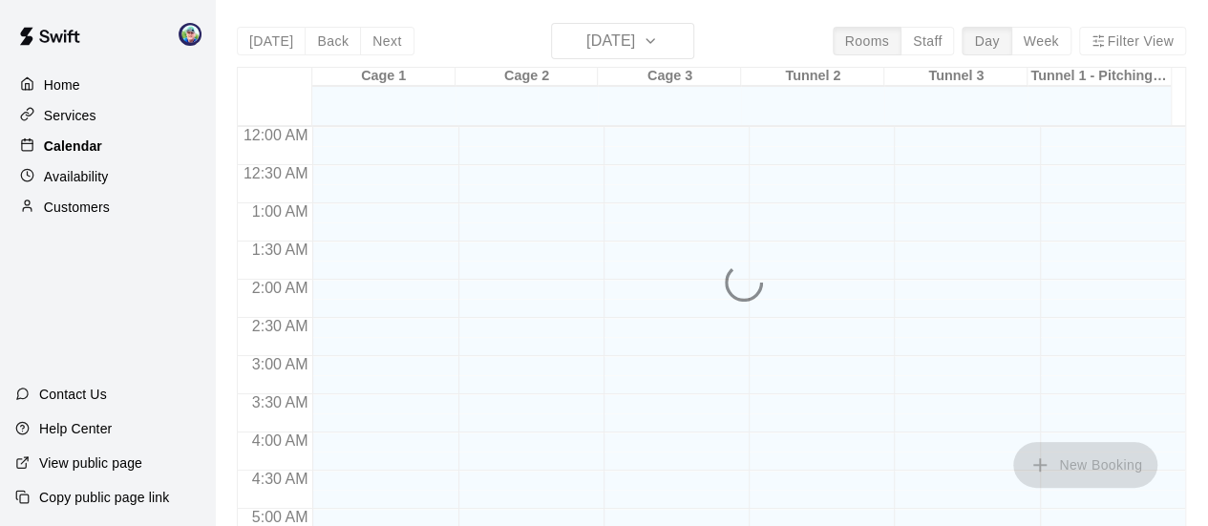
scroll to position [811, 0]
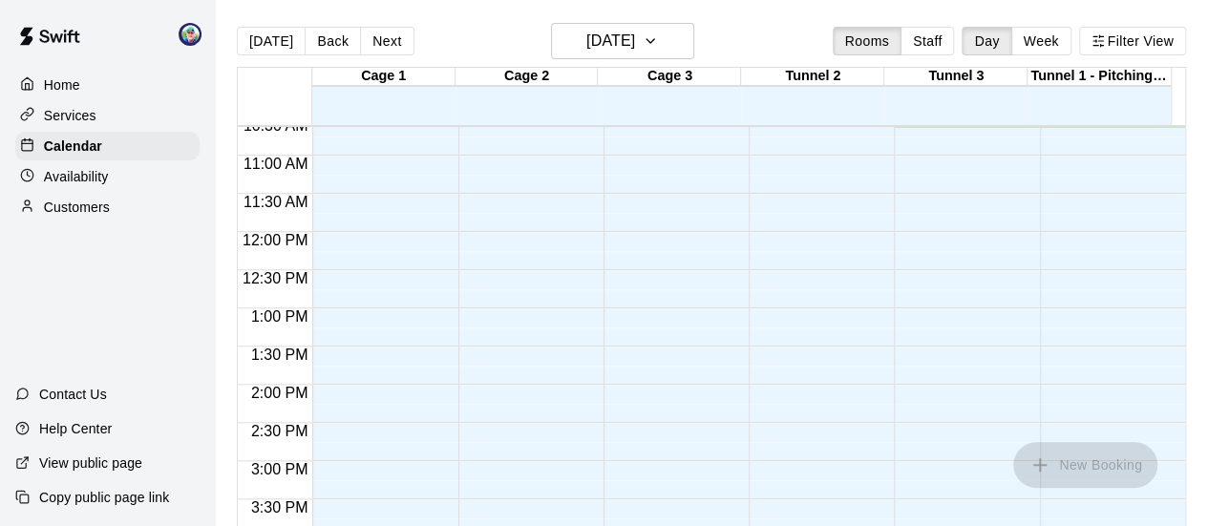
click at [74, 186] on p "Availability" at bounding box center [76, 176] width 65 height 19
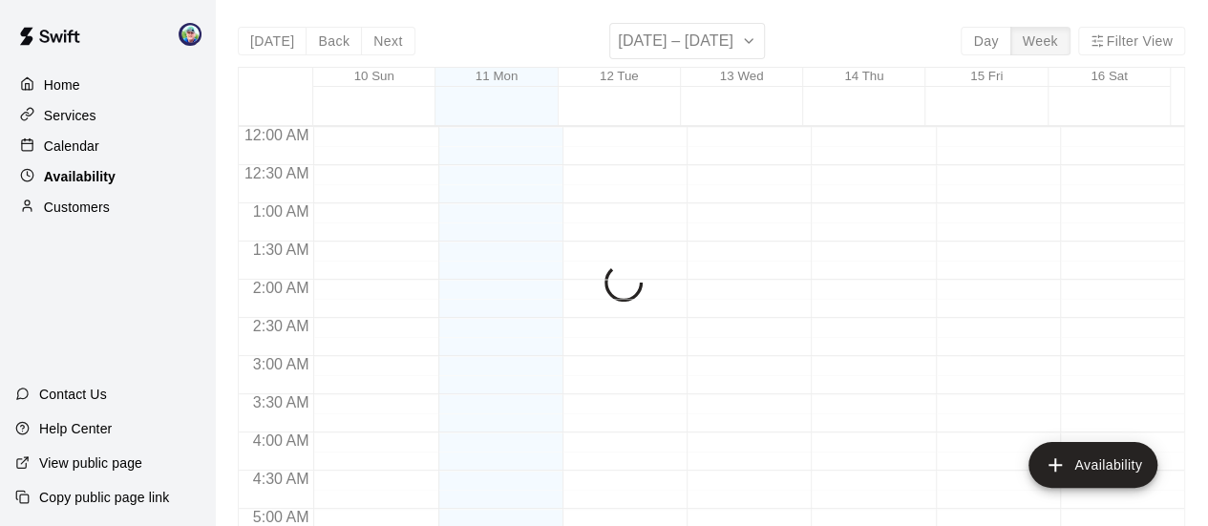
scroll to position [811, 0]
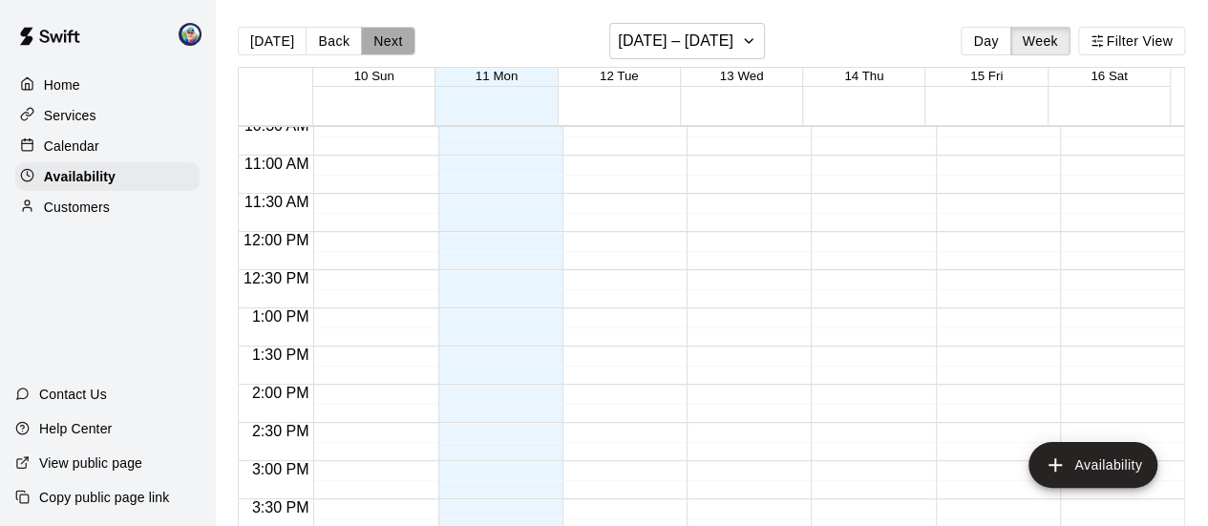
click at [383, 45] on button "Next" at bounding box center [387, 41] width 53 height 29
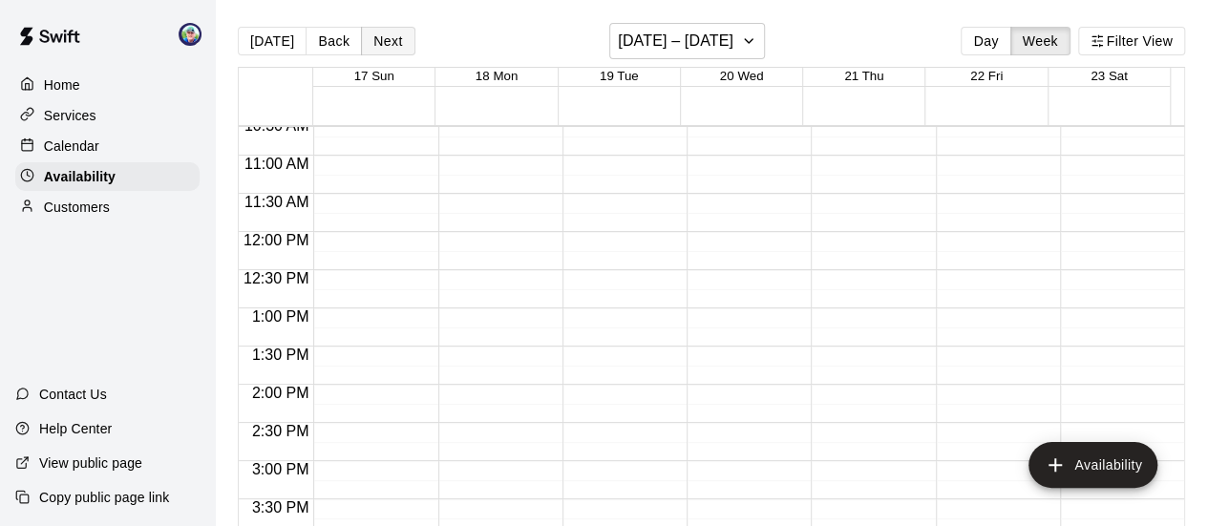
click at [383, 45] on button "Next" at bounding box center [387, 41] width 53 height 29
click at [327, 45] on button "Back" at bounding box center [333, 41] width 56 height 29
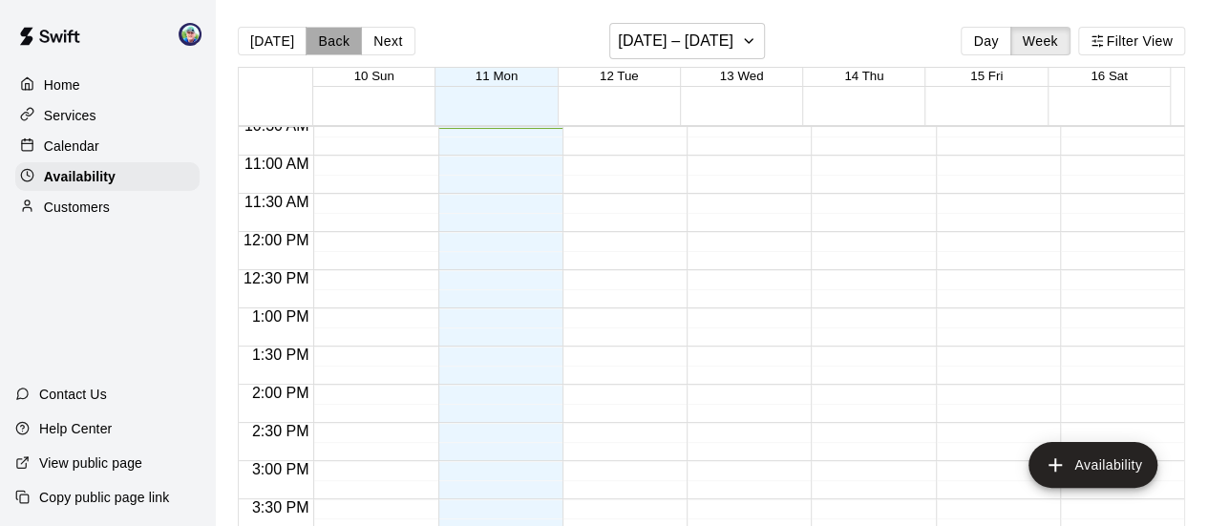
click at [327, 45] on button "Back" at bounding box center [333, 41] width 56 height 29
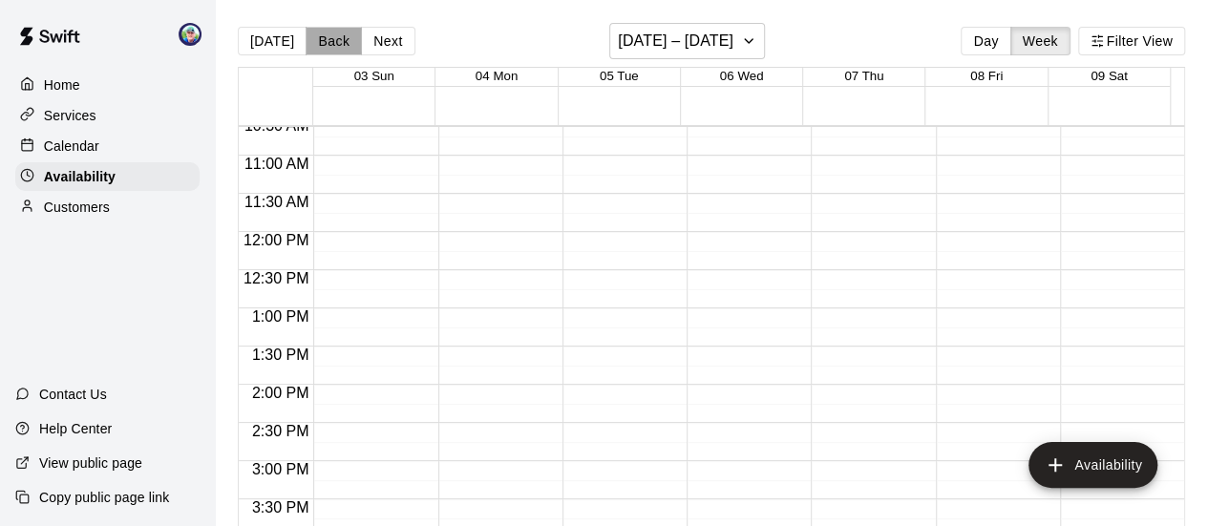
click at [327, 45] on button "Back" at bounding box center [333, 41] width 56 height 29
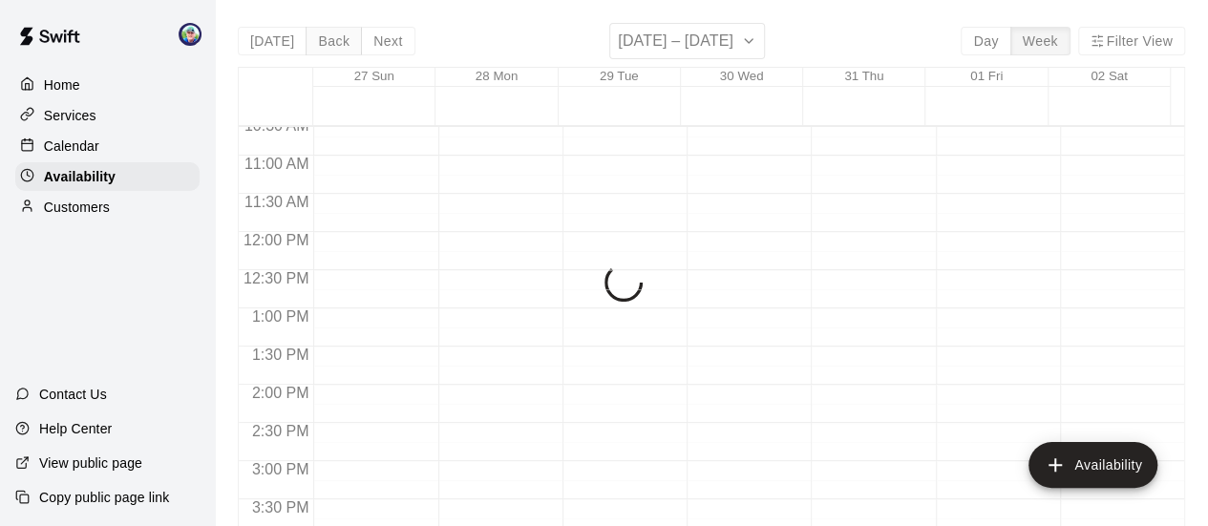
click at [327, 45] on button "Back" at bounding box center [333, 41] width 56 height 29
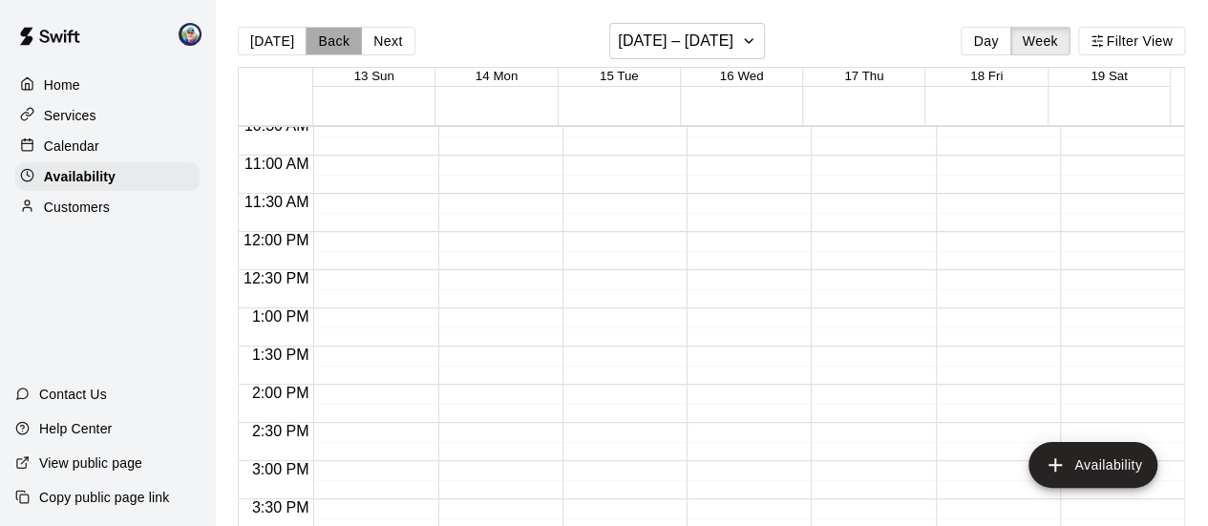
click at [327, 45] on button "Back" at bounding box center [333, 41] width 56 height 29
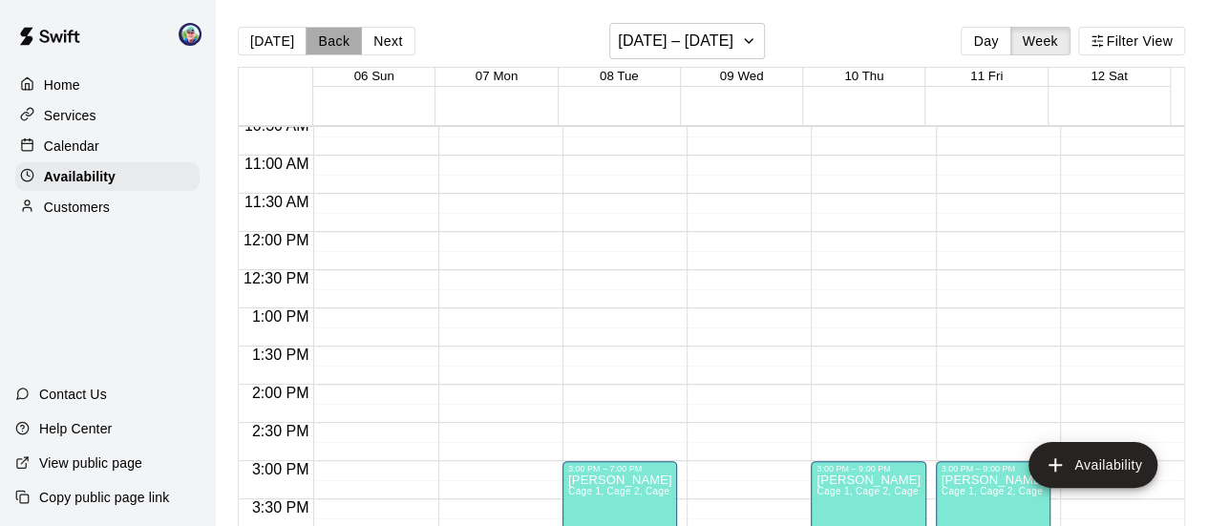
click at [327, 45] on button "Back" at bounding box center [333, 41] width 56 height 29
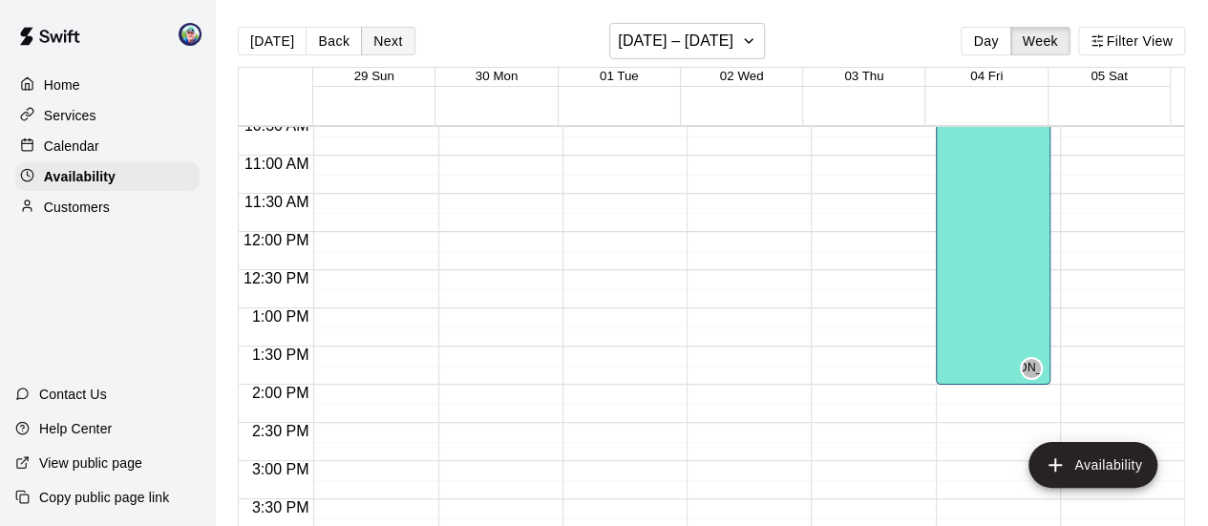
click at [369, 40] on button "Next" at bounding box center [387, 41] width 53 height 29
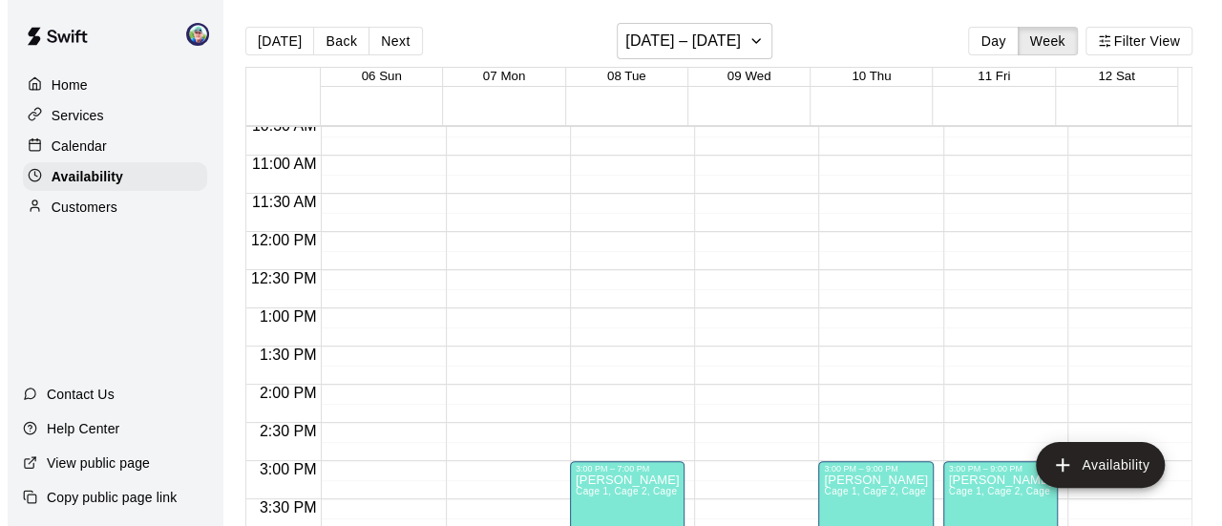
scroll to position [907, 0]
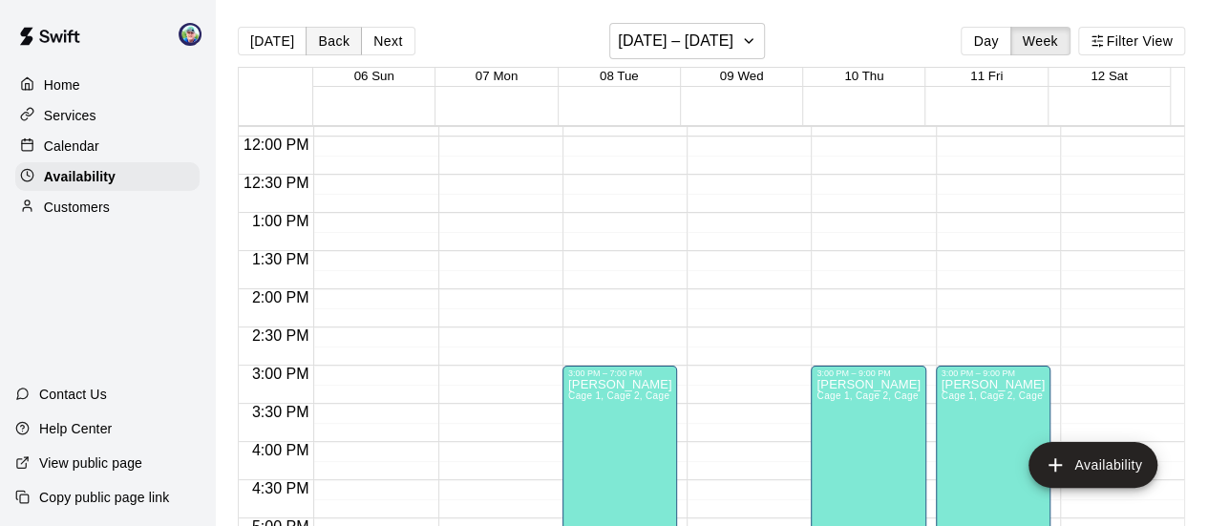
click at [326, 45] on button "Back" at bounding box center [333, 41] width 56 height 29
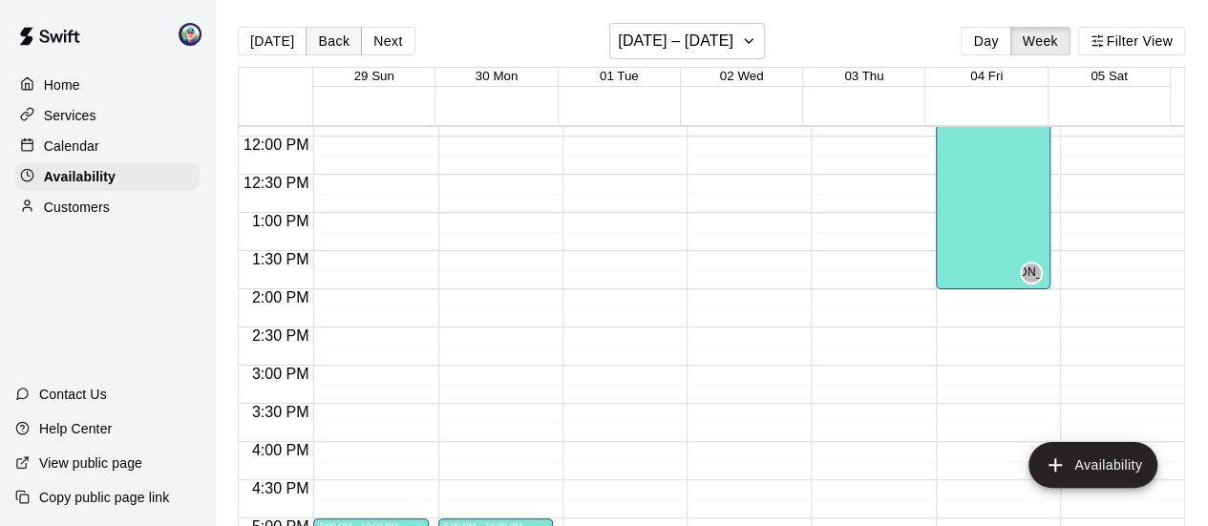
click at [326, 44] on button "Back" at bounding box center [333, 41] width 56 height 29
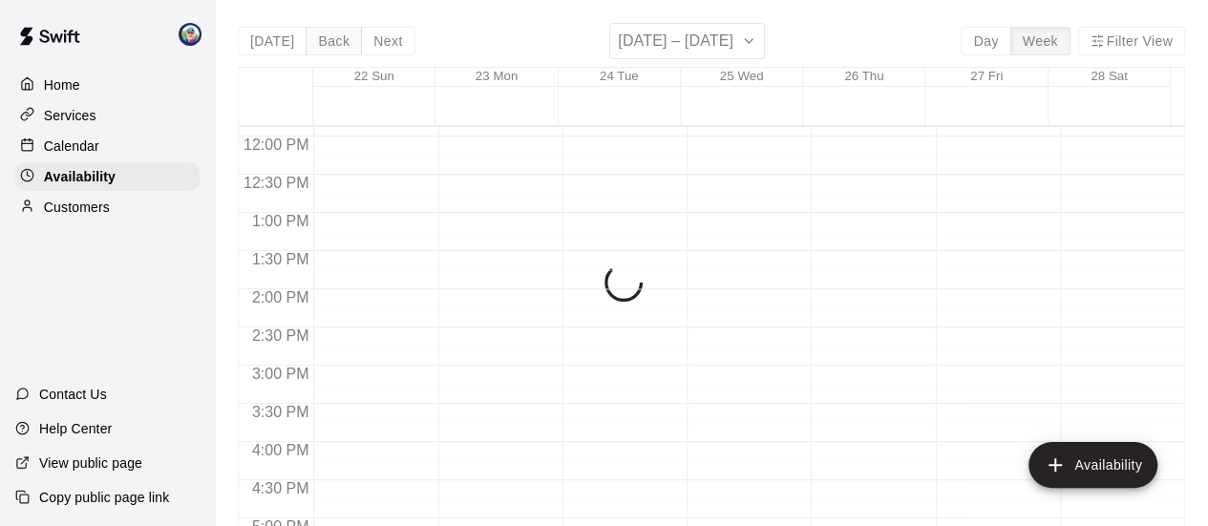
click at [326, 44] on div "[DATE] Back Next [DATE] – [DATE] Day Week Filter View 22 Sun 23 Mon 24 Tue 25 W…" at bounding box center [711, 286] width 947 height 526
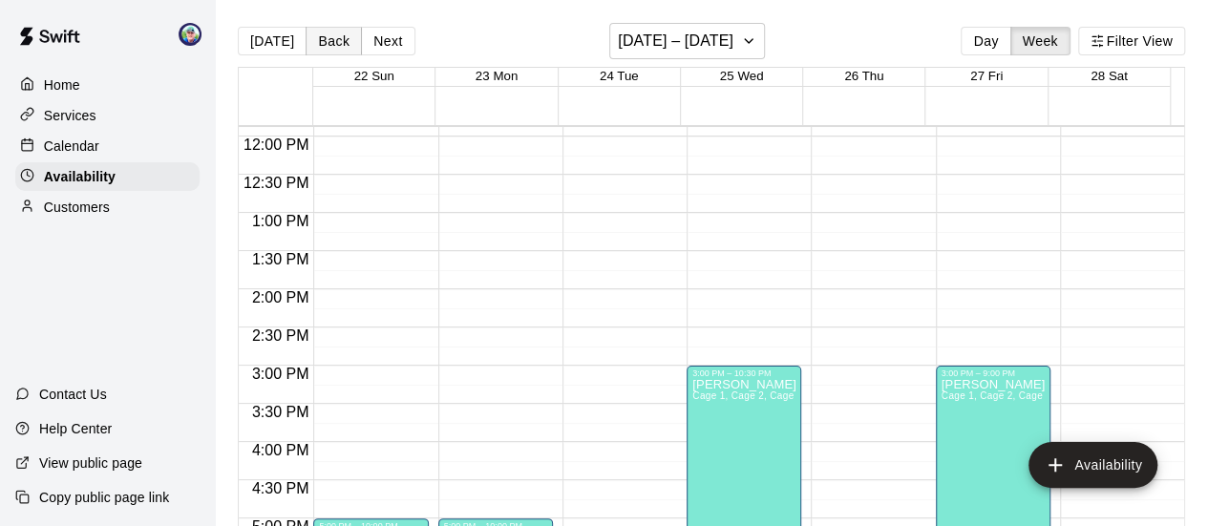
click at [326, 44] on button "Back" at bounding box center [333, 41] width 56 height 29
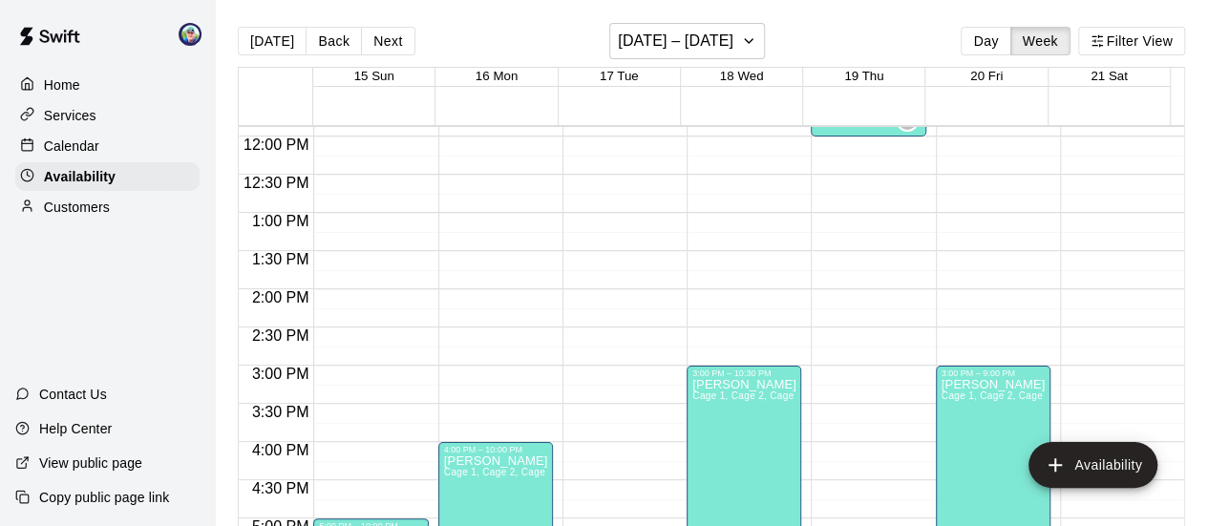
click at [76, 89] on p "Home" at bounding box center [62, 84] width 36 height 19
